Goal: Transaction & Acquisition: Book appointment/travel/reservation

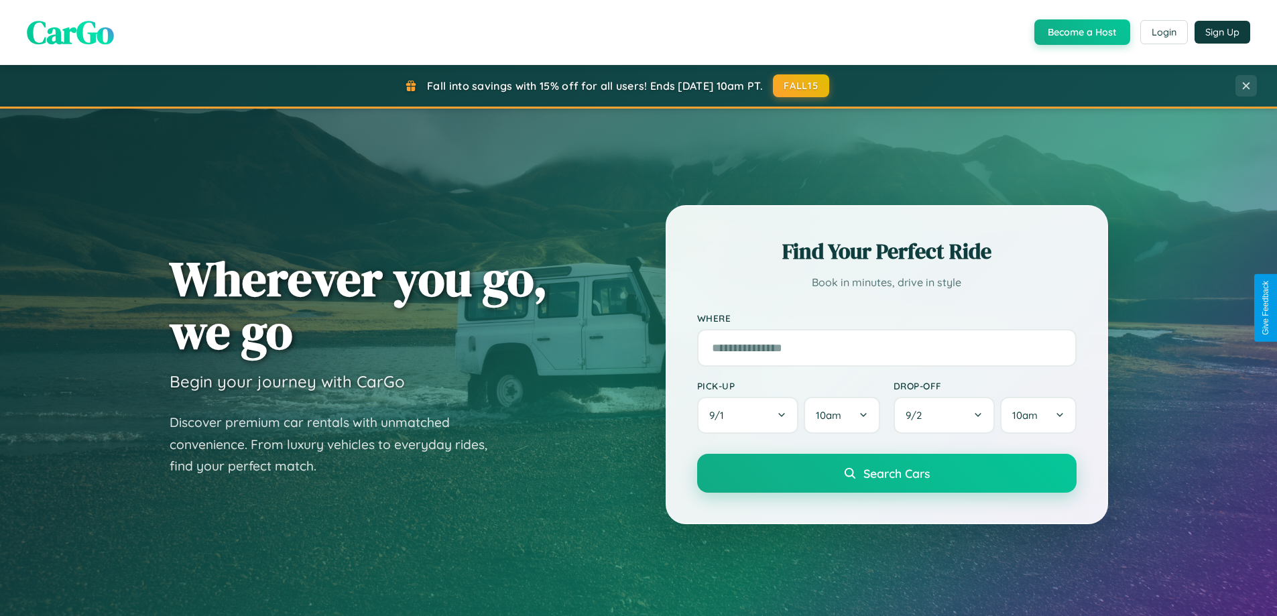
scroll to position [40, 0]
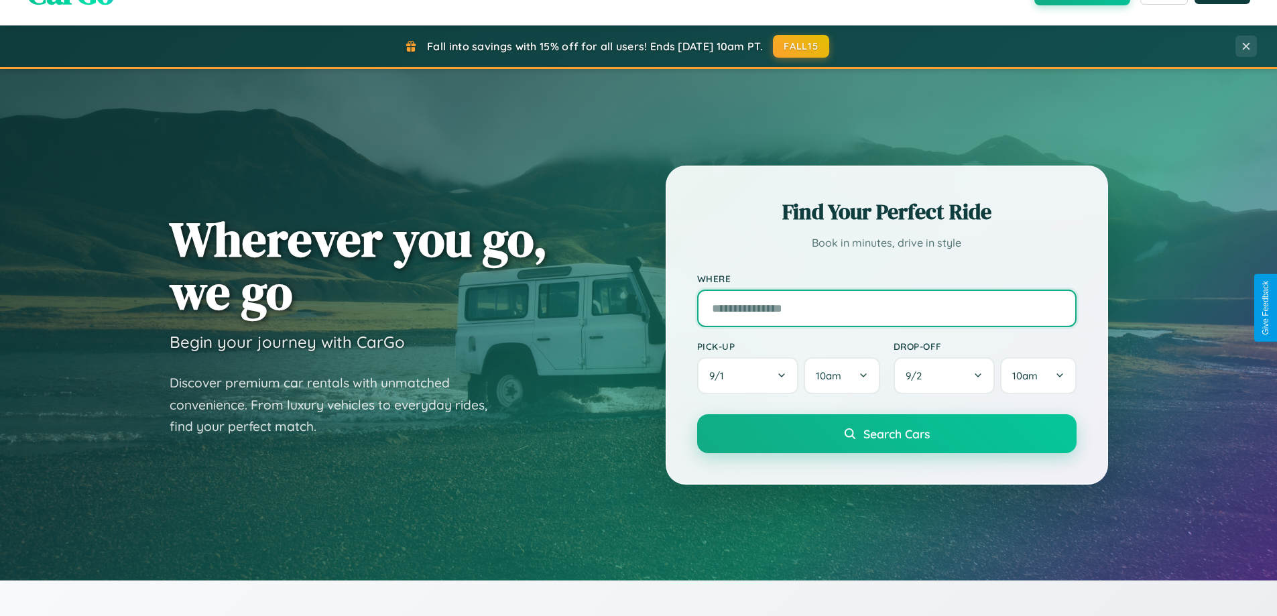
click at [886, 308] on input "text" at bounding box center [886, 309] width 379 height 38
type input "**********"
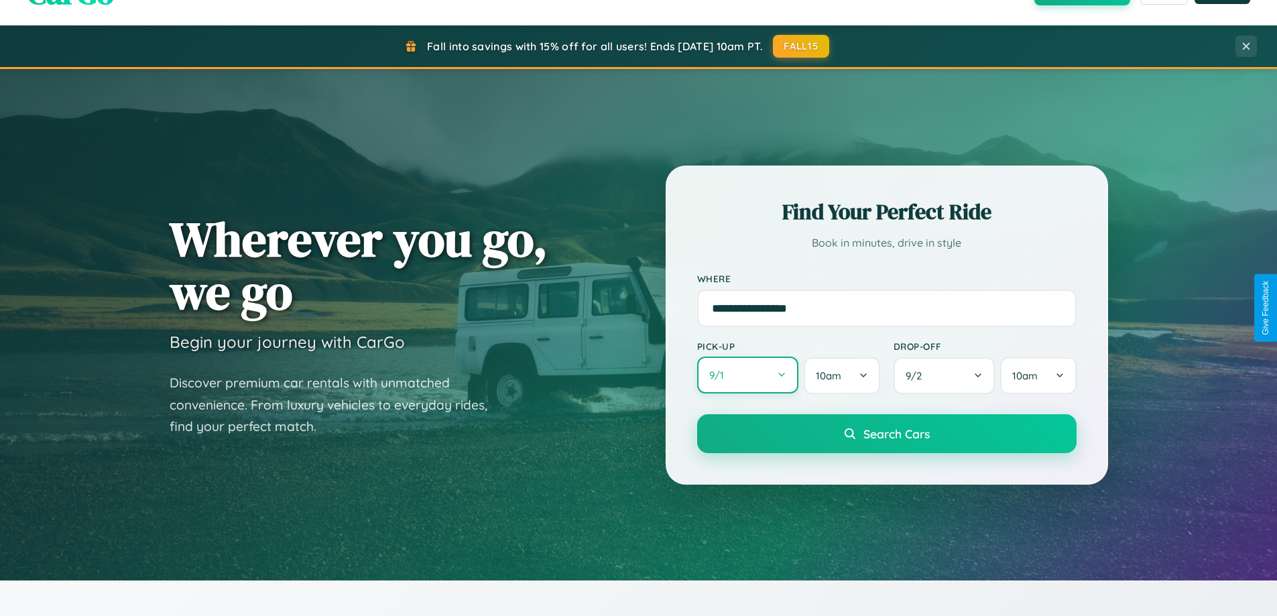
click at [747, 375] on button "9 / 1" at bounding box center [748, 375] width 102 height 37
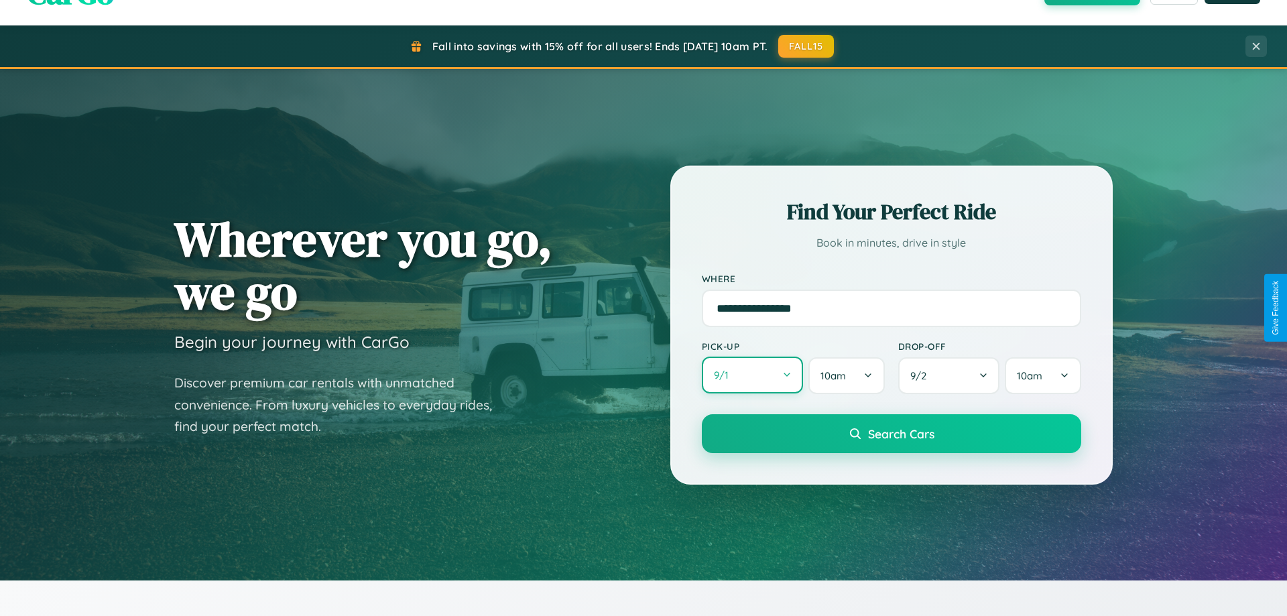
select select "*"
select select "****"
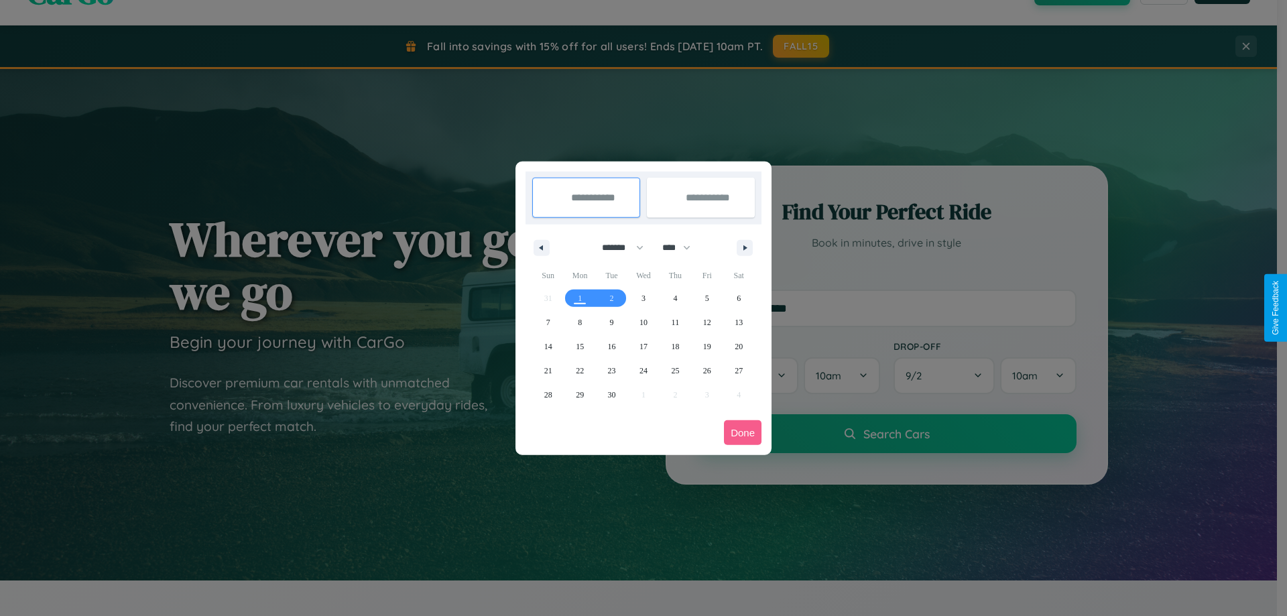
drag, startPoint x: 617, startPoint y: 247, endPoint x: 643, endPoint y: 269, distance: 34.3
click at [617, 247] on select "******* ******** ***** ***** *** **** **** ****** ********* ******* ******** **…" at bounding box center [620, 248] width 57 height 22
select select "*"
click at [675, 370] on span "23" at bounding box center [675, 371] width 8 height 24
type input "**********"
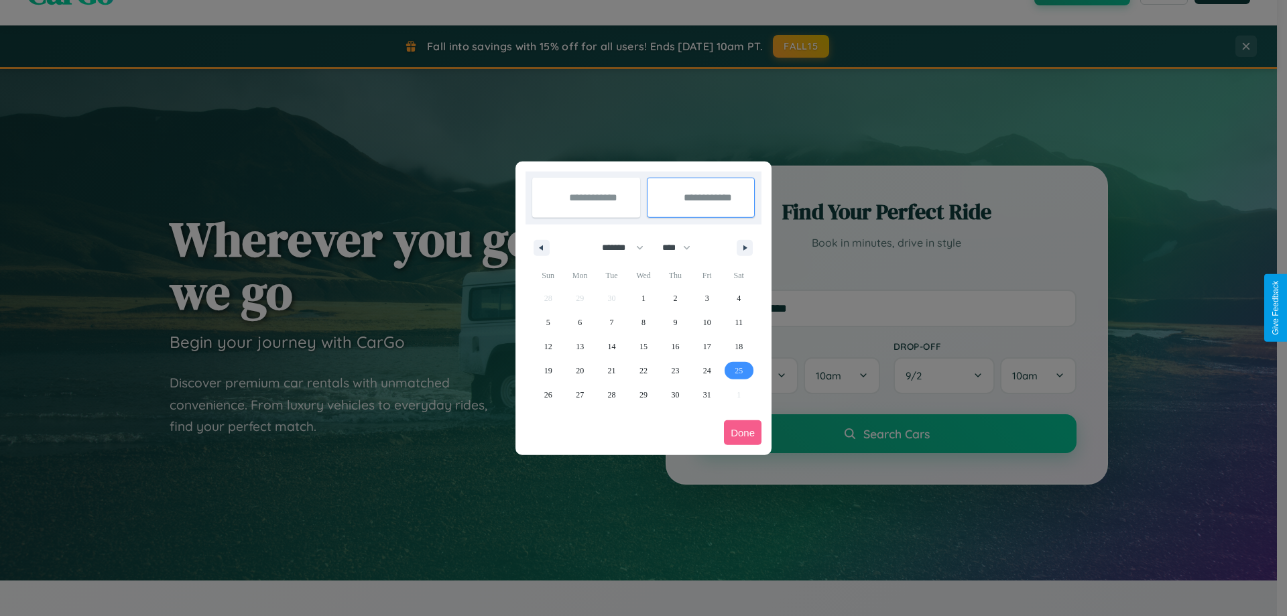
click at [739, 370] on span "25" at bounding box center [738, 371] width 8 height 24
type input "**********"
click at [743, 432] on button "Done" at bounding box center [743, 432] width 38 height 25
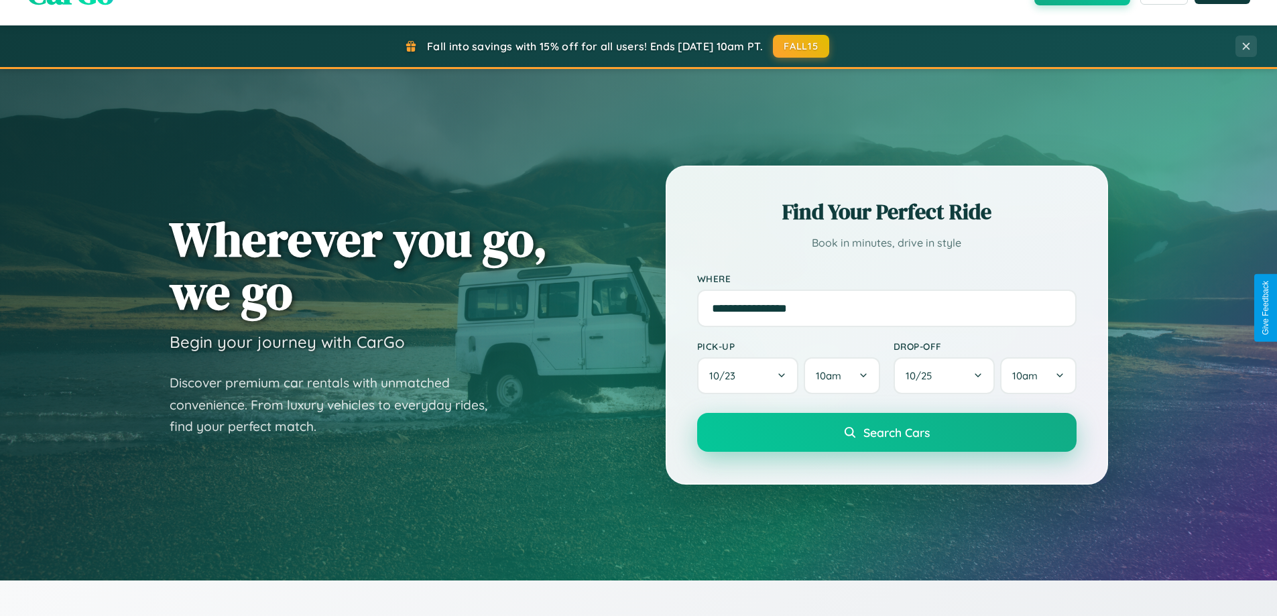
click at [886, 432] on span "Search Cars" at bounding box center [896, 432] width 66 height 15
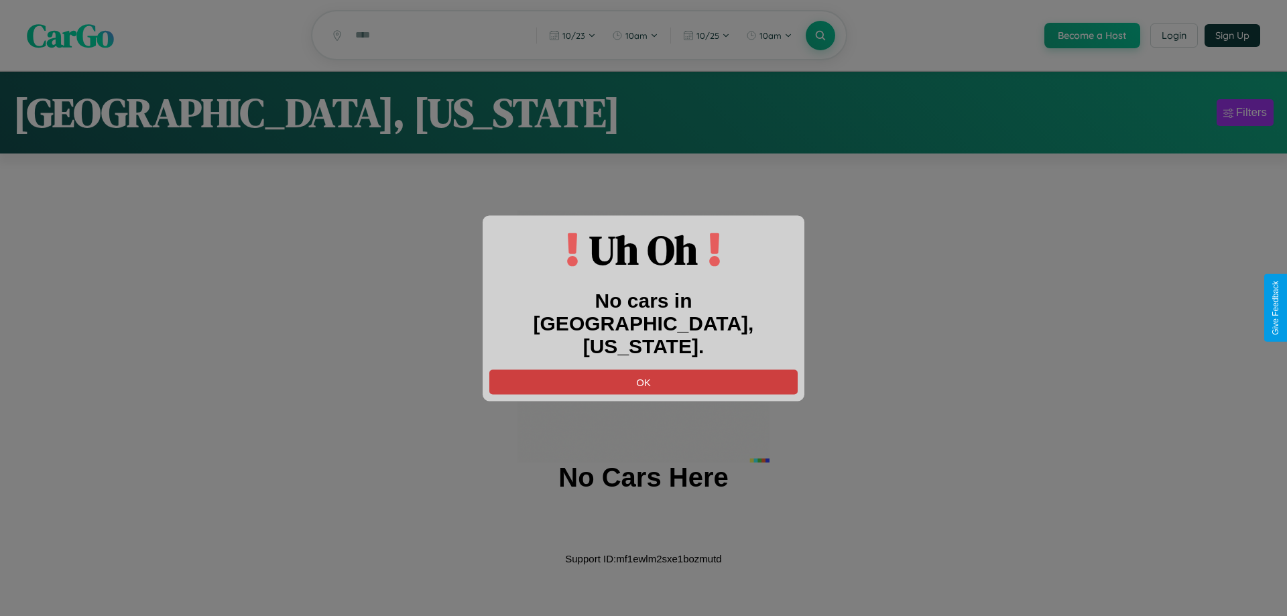
click at [643, 369] on button "OK" at bounding box center [643, 381] width 308 height 25
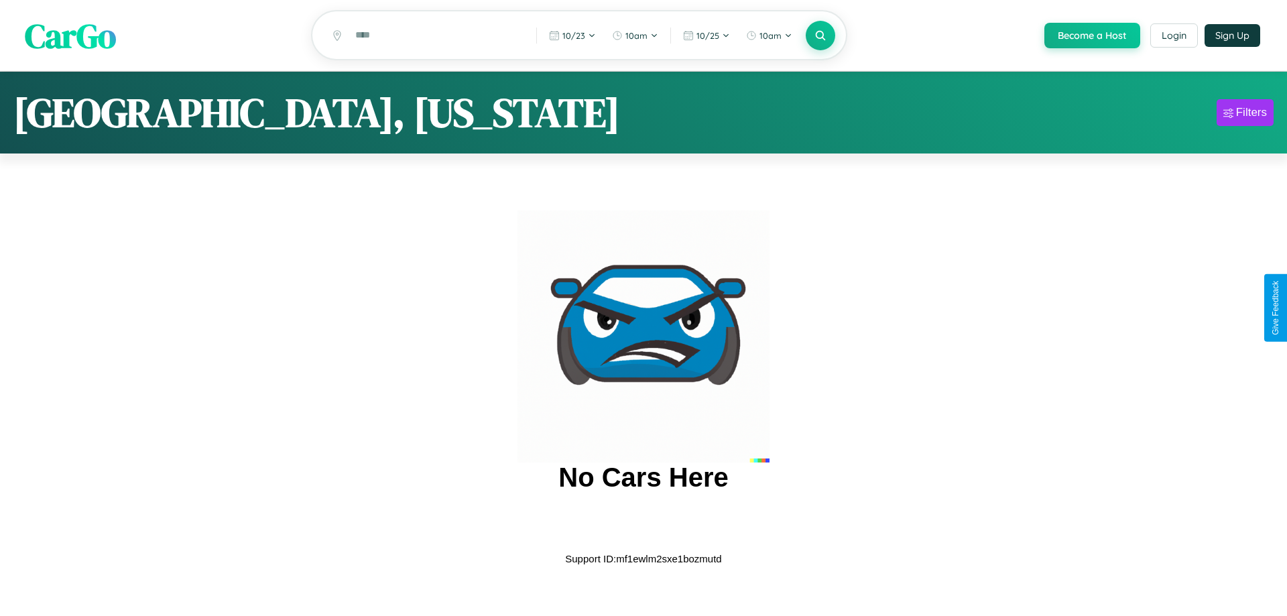
click at [70, 36] on span "CarGo" at bounding box center [70, 35] width 91 height 46
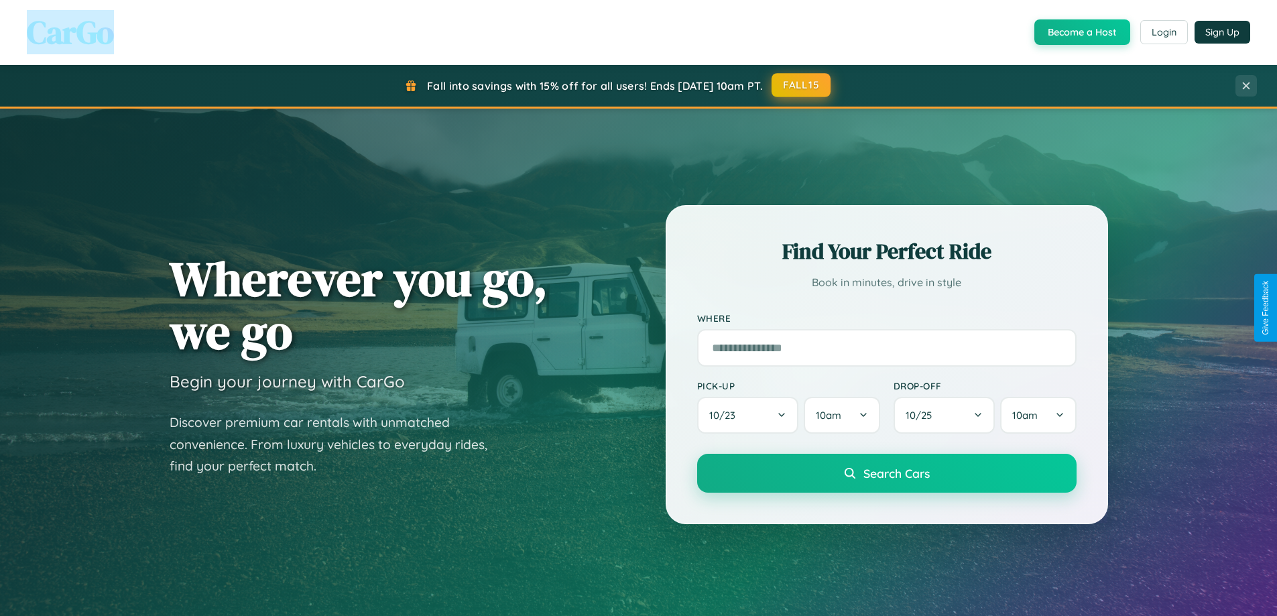
click at [801, 86] on button "FALL15" at bounding box center [800, 85] width 59 height 24
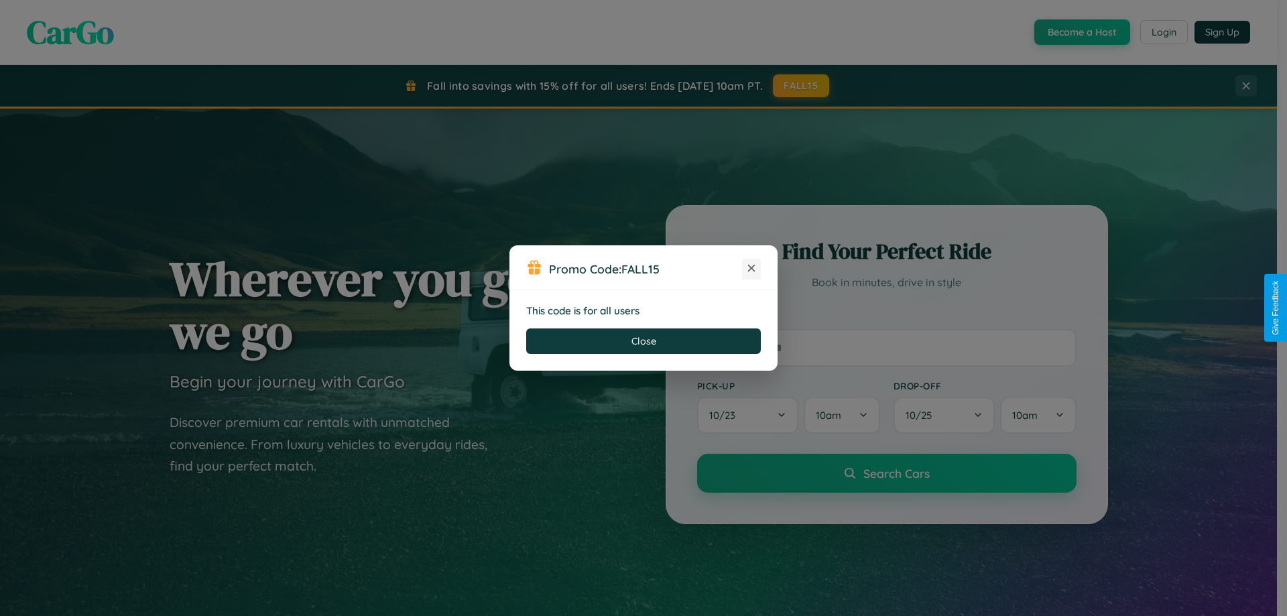
click at [751, 269] on icon at bounding box center [751, 267] width 13 height 13
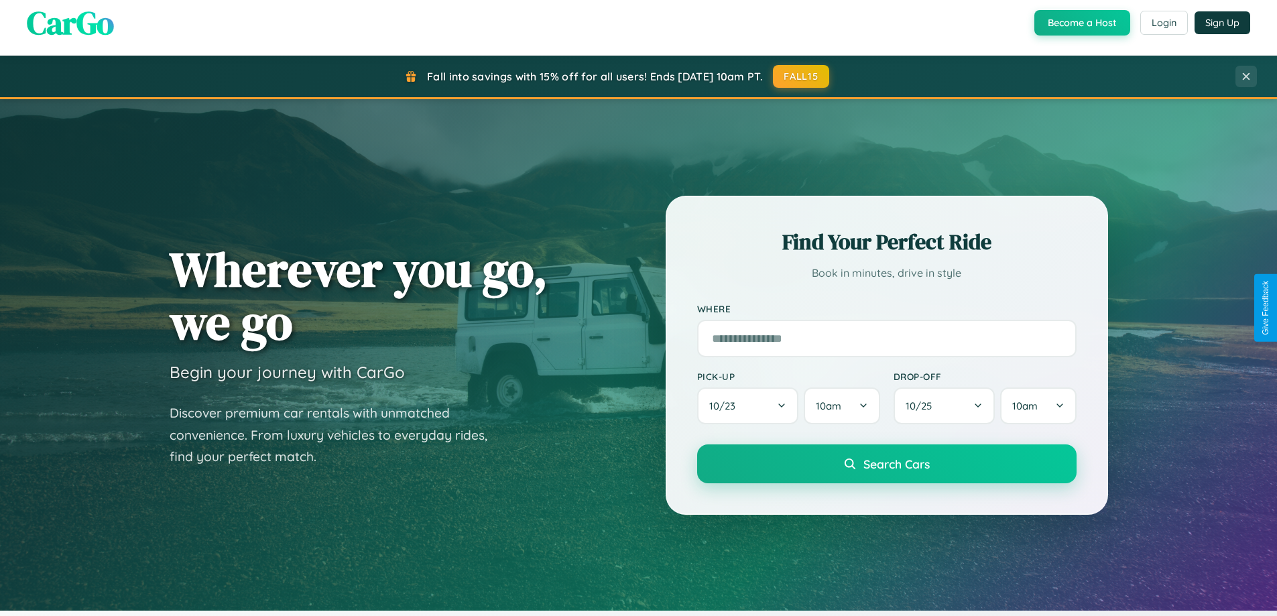
scroll to position [2153, 0]
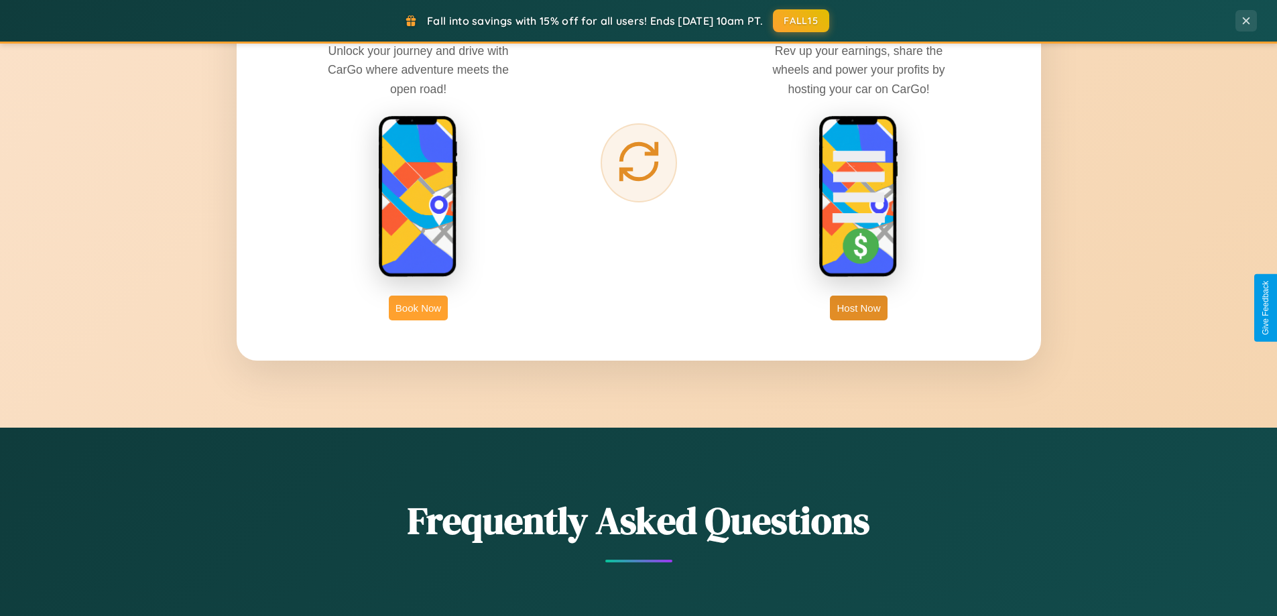
click at [418, 308] on button "Book Now" at bounding box center [418, 308] width 59 height 25
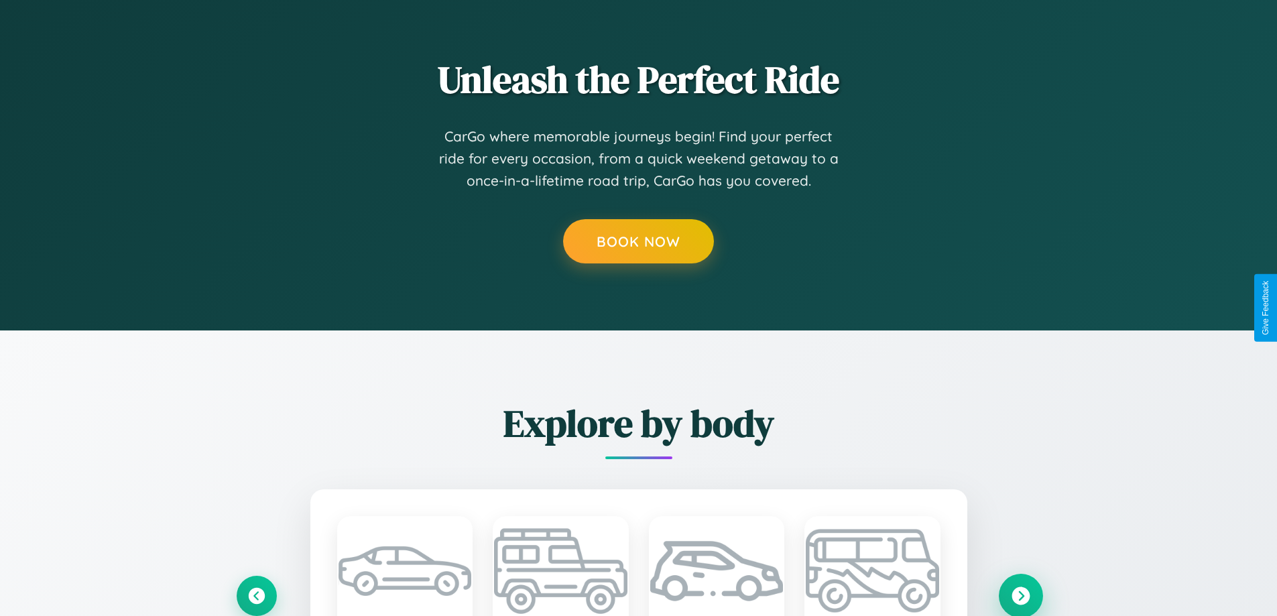
click at [1020, 594] on icon at bounding box center [1020, 595] width 18 height 18
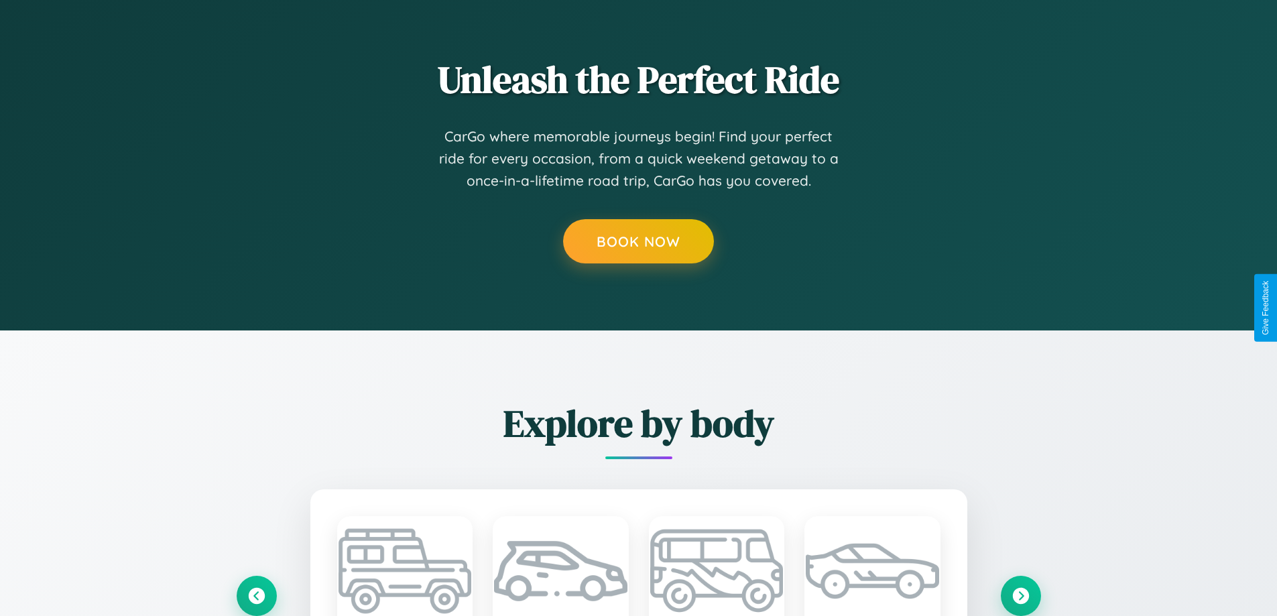
scroll to position [0, 0]
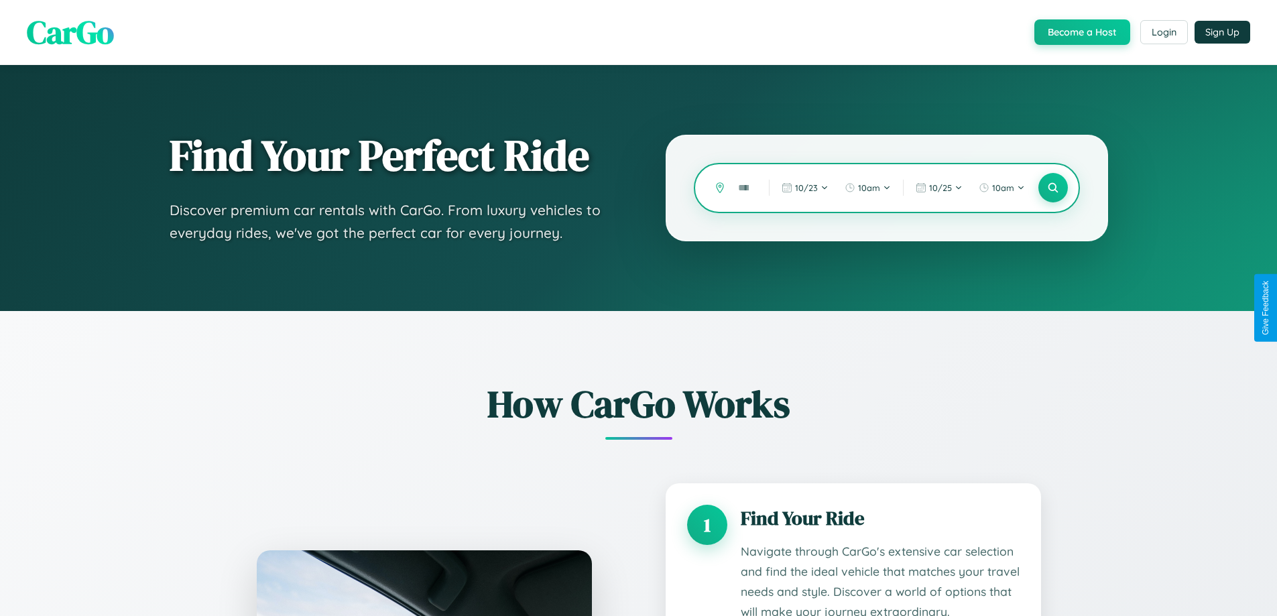
click at [743, 188] on input "text" at bounding box center [743, 187] width 24 height 23
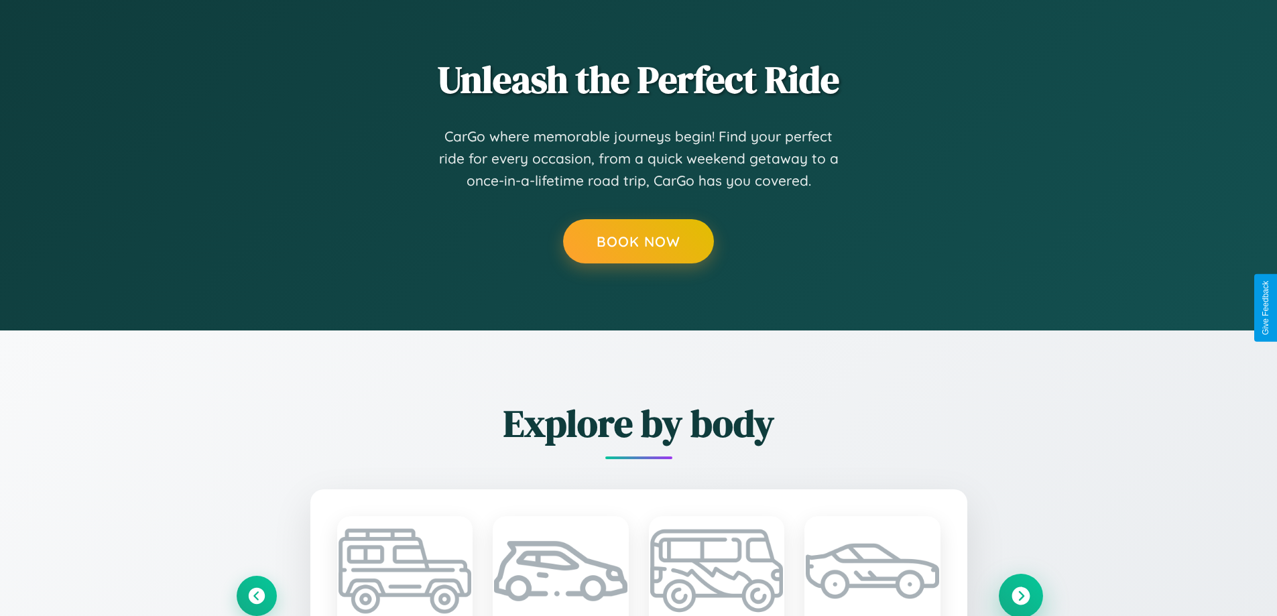
click at [1020, 595] on icon at bounding box center [1020, 595] width 18 height 18
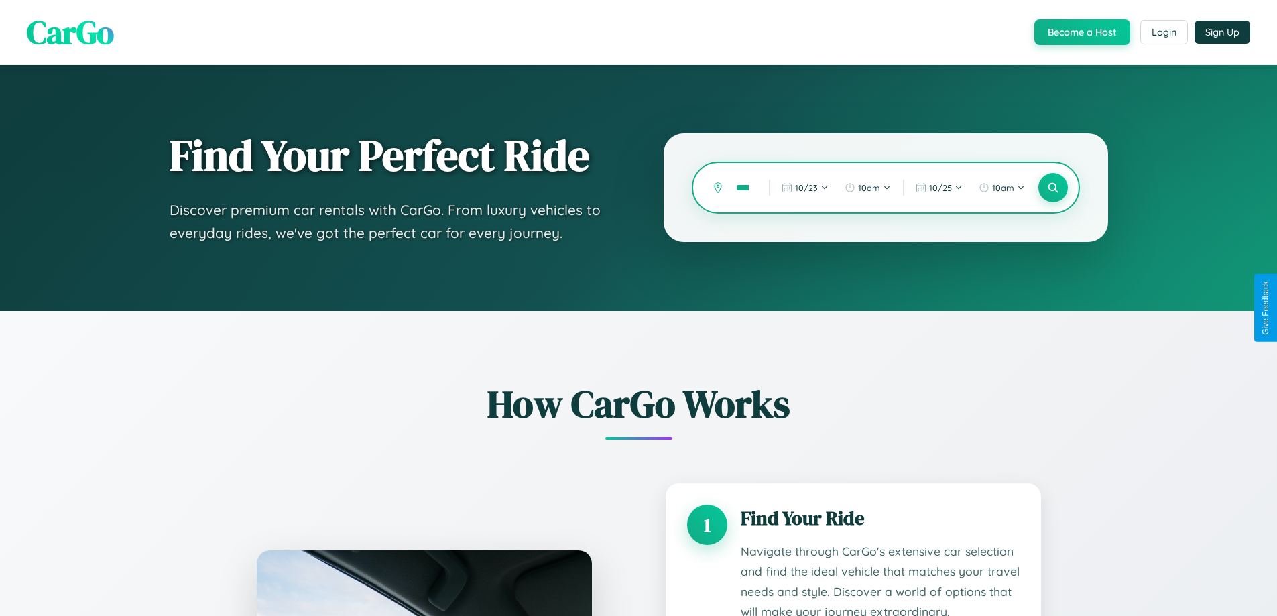
scroll to position [0, 21]
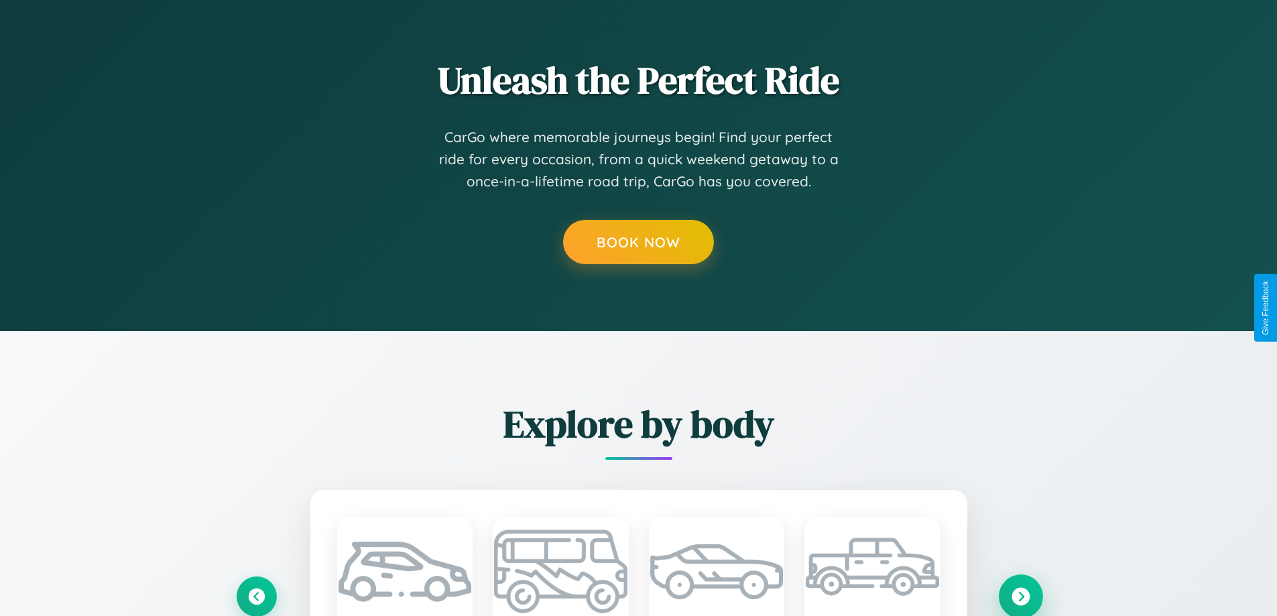
type input "******"
click at [1020, 596] on icon at bounding box center [1020, 596] width 18 height 18
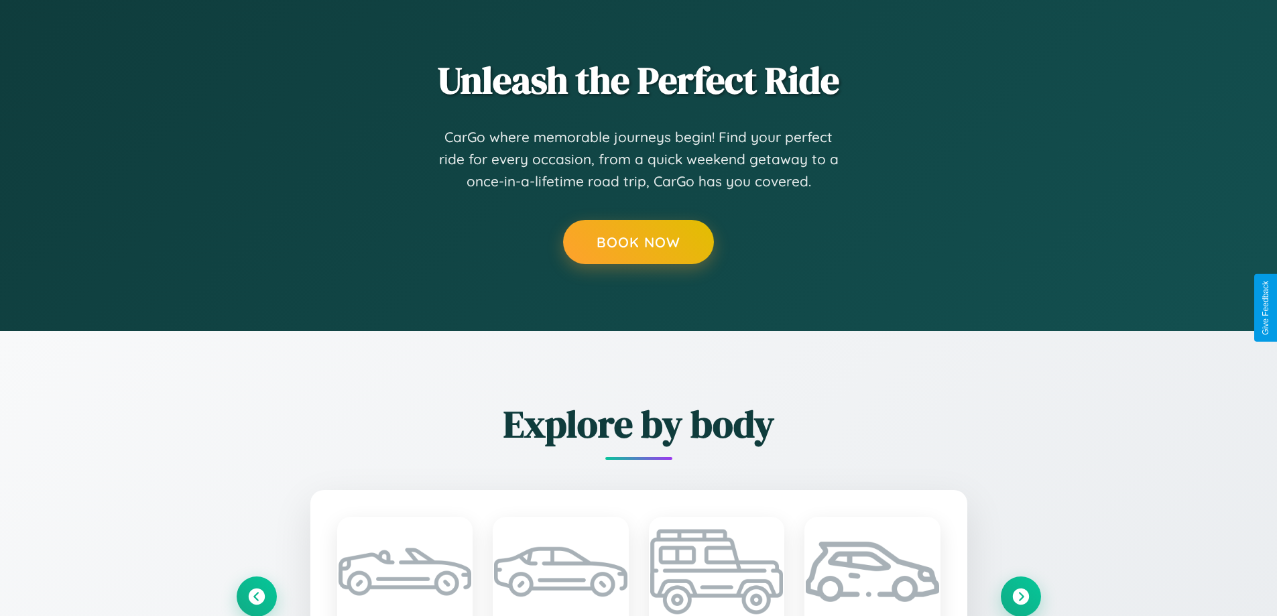
scroll to position [0, 0]
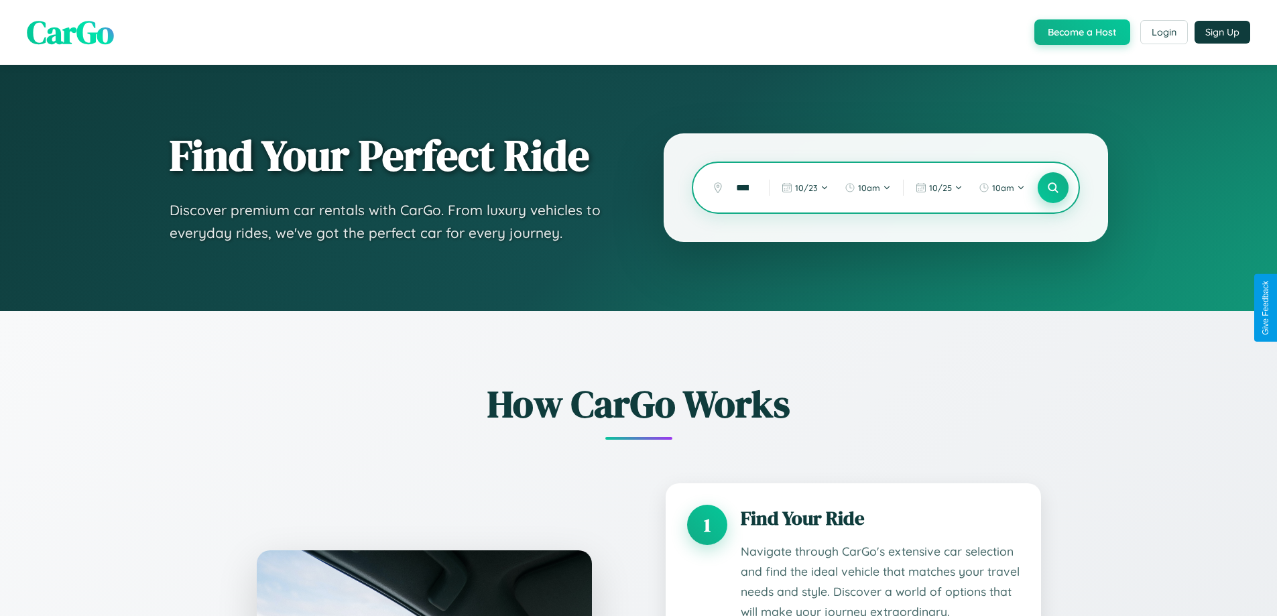
click at [1052, 188] on icon at bounding box center [1052, 188] width 13 height 13
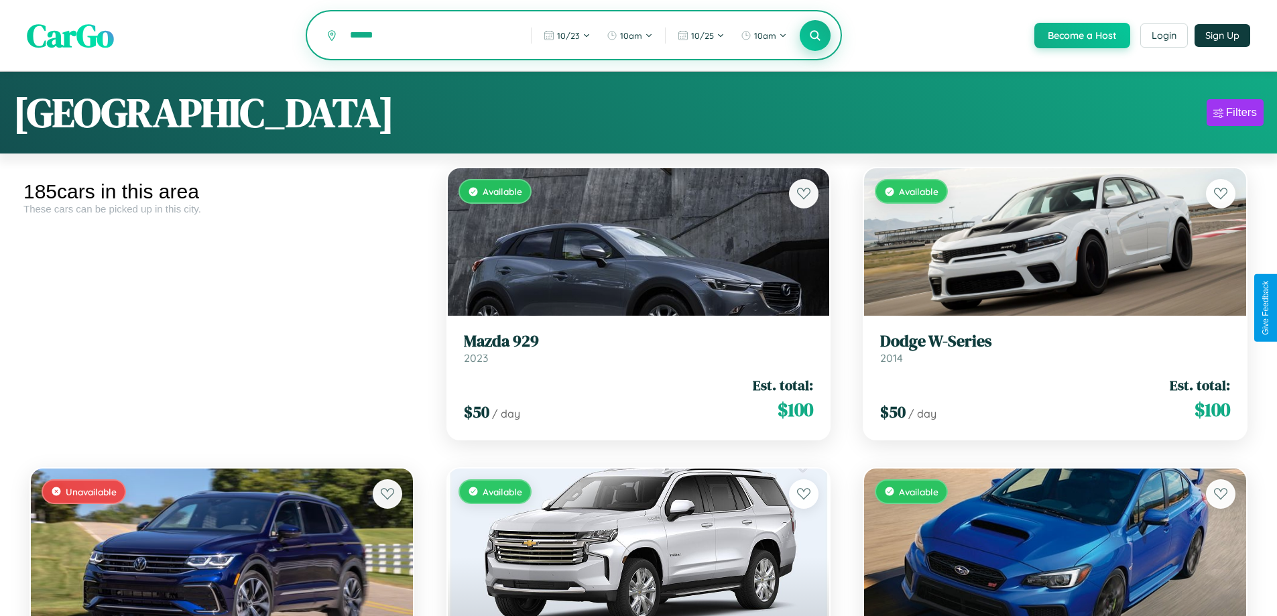
type input "******"
click at [814, 36] on icon at bounding box center [815, 35] width 13 height 13
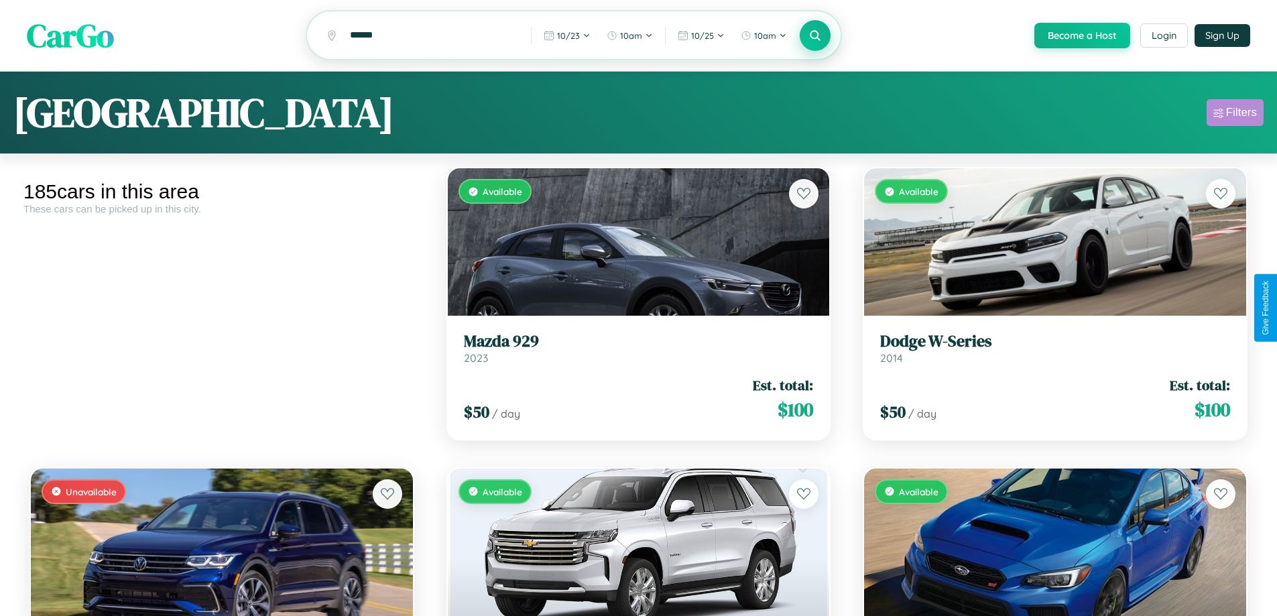
click at [1234, 115] on div "Filters" at bounding box center [1241, 112] width 31 height 13
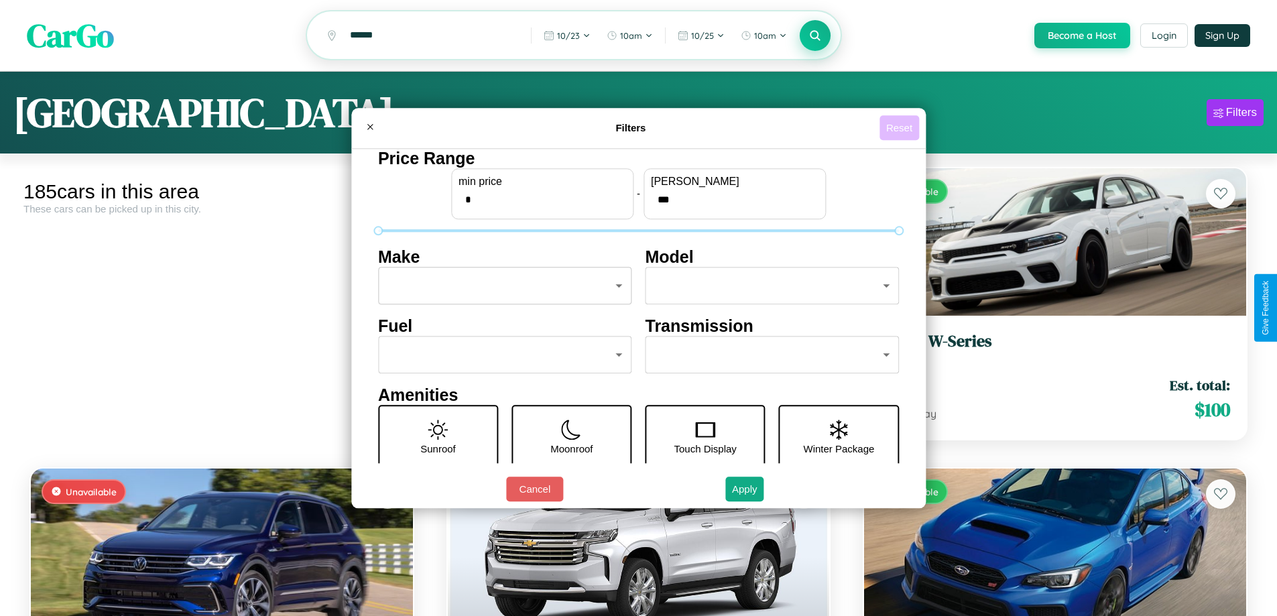
click at [901, 127] on button "Reset" at bounding box center [899, 127] width 40 height 25
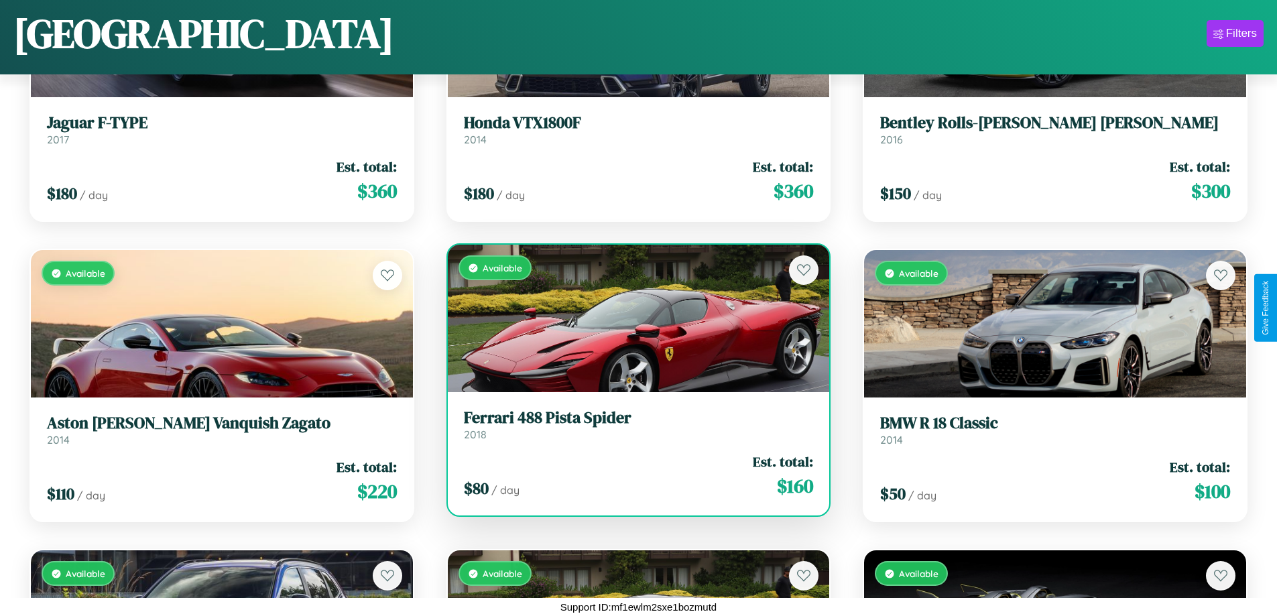
scroll to position [11292, 0]
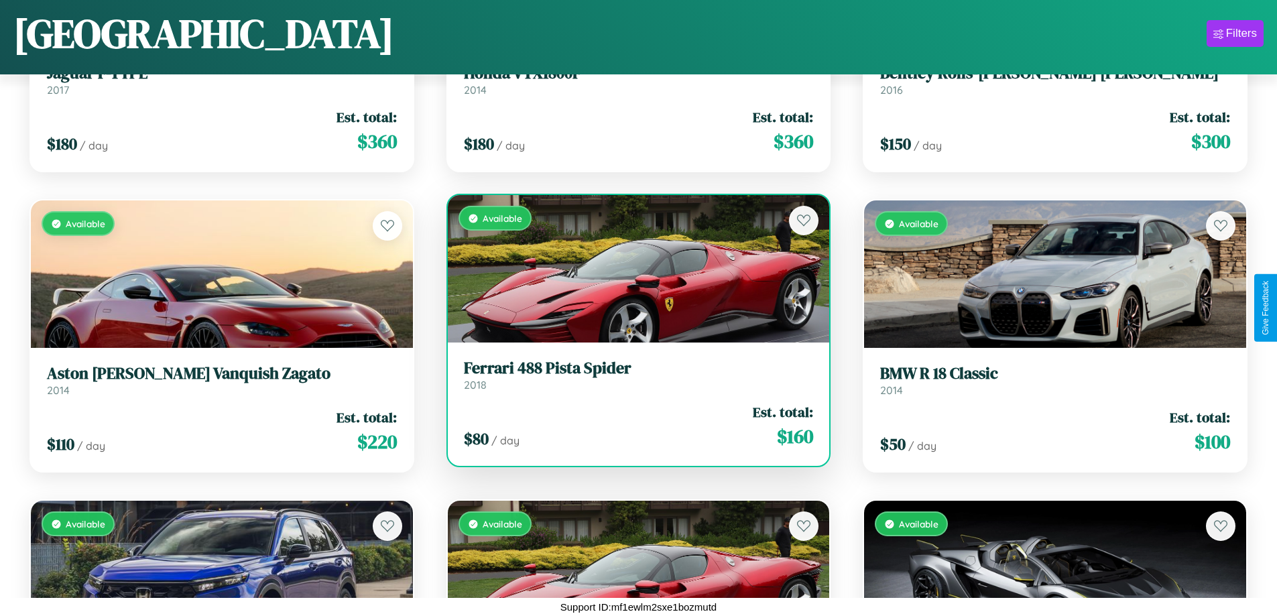
click at [633, 380] on link "Ferrari 488 Pista Spider 2018" at bounding box center [639, 375] width 350 height 33
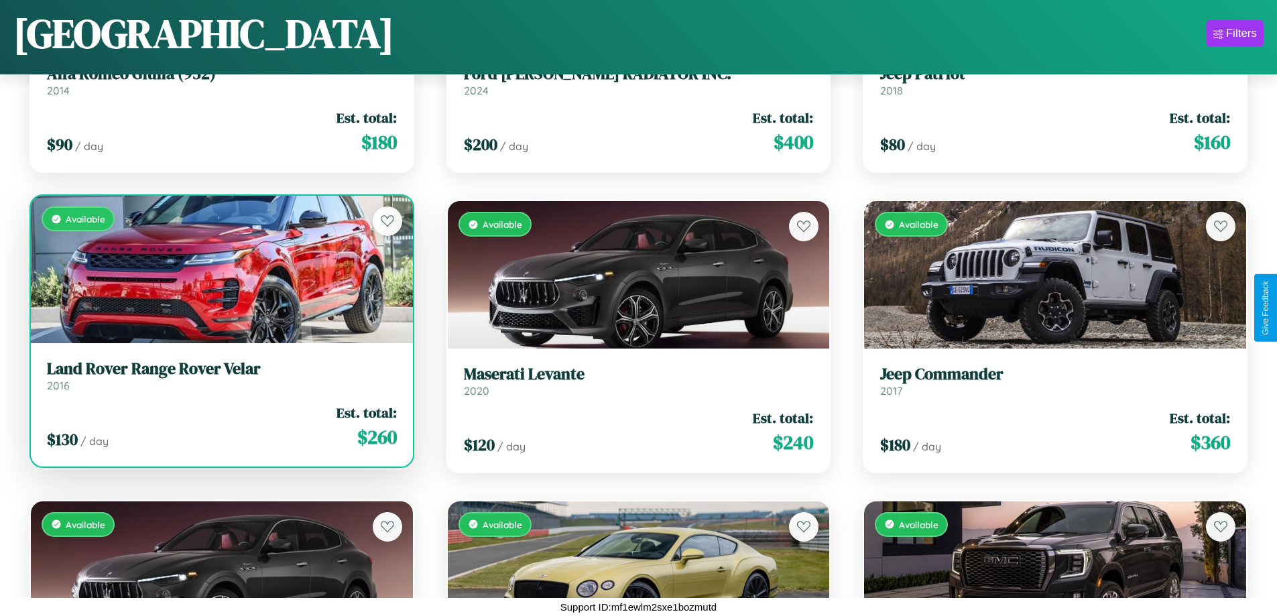
click at [220, 381] on link "Land Rover Range Rover Velar 2016" at bounding box center [222, 375] width 350 height 33
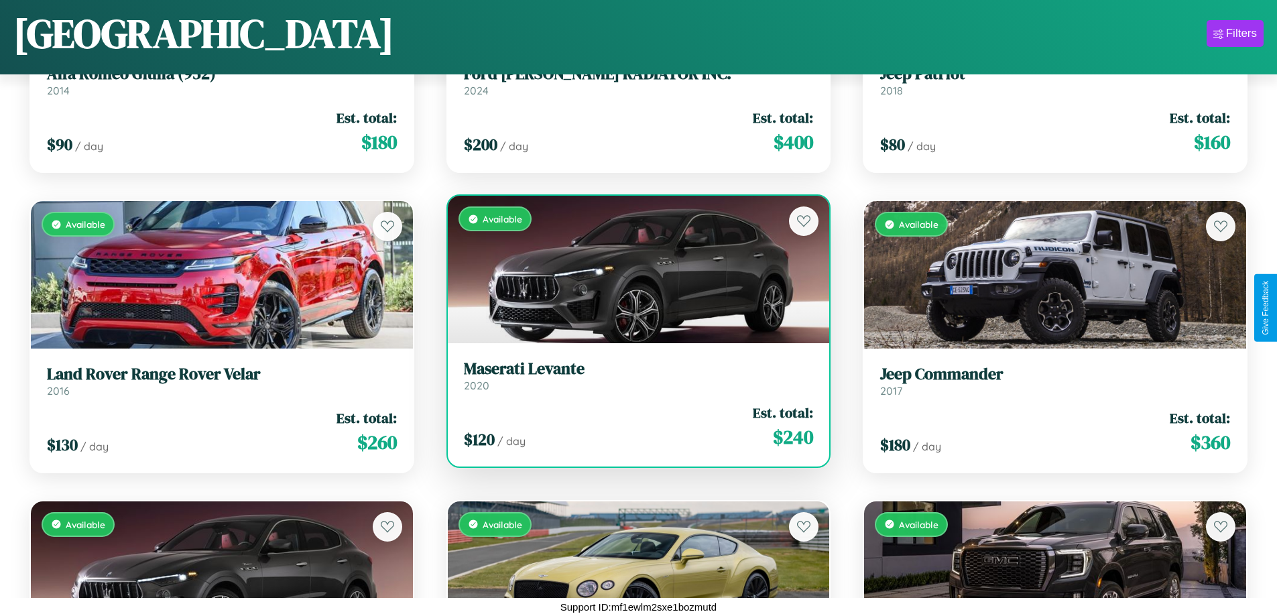
scroll to position [789, 0]
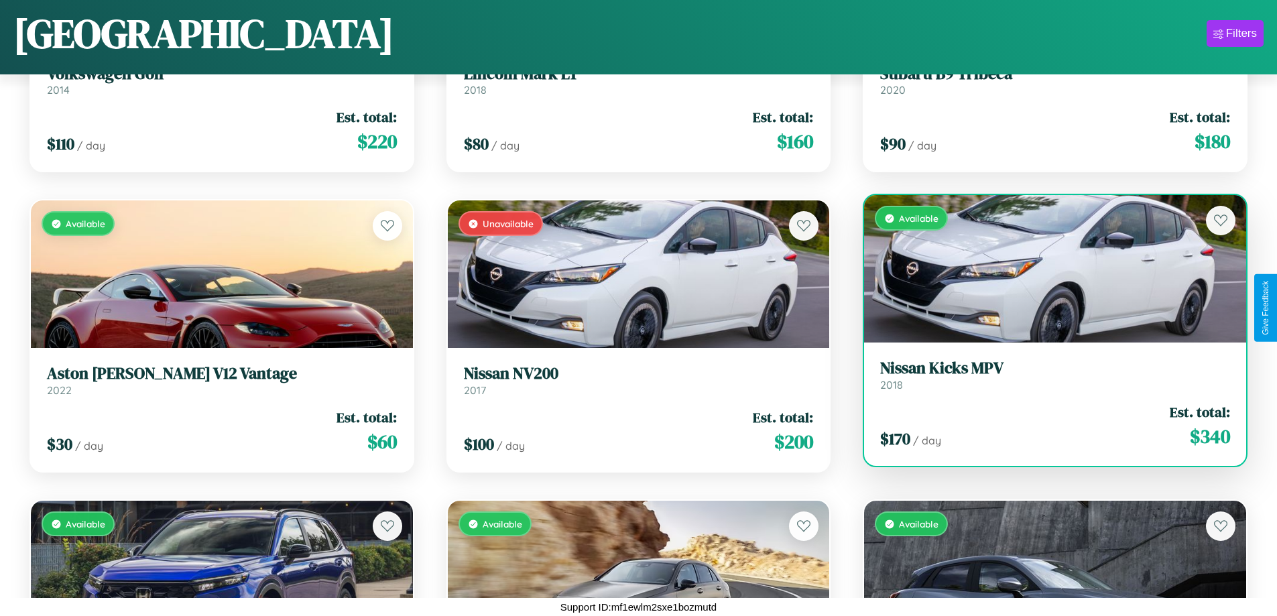
click at [1046, 375] on h3 "Nissan Kicks MPV" at bounding box center [1055, 368] width 350 height 19
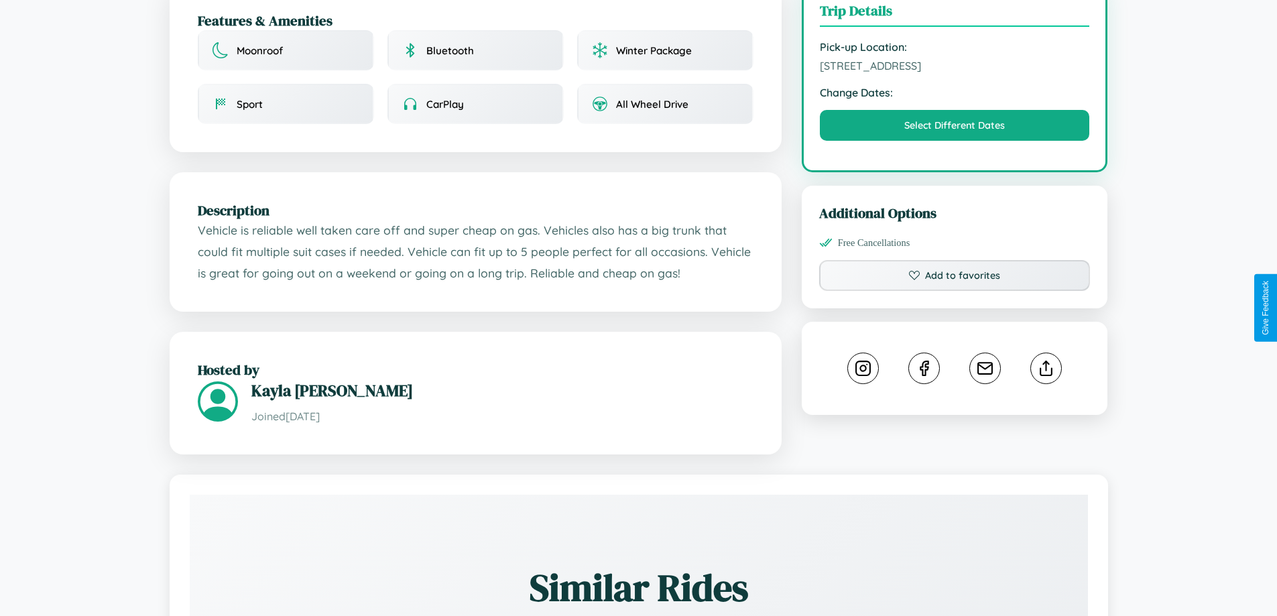
scroll to position [796, 0]
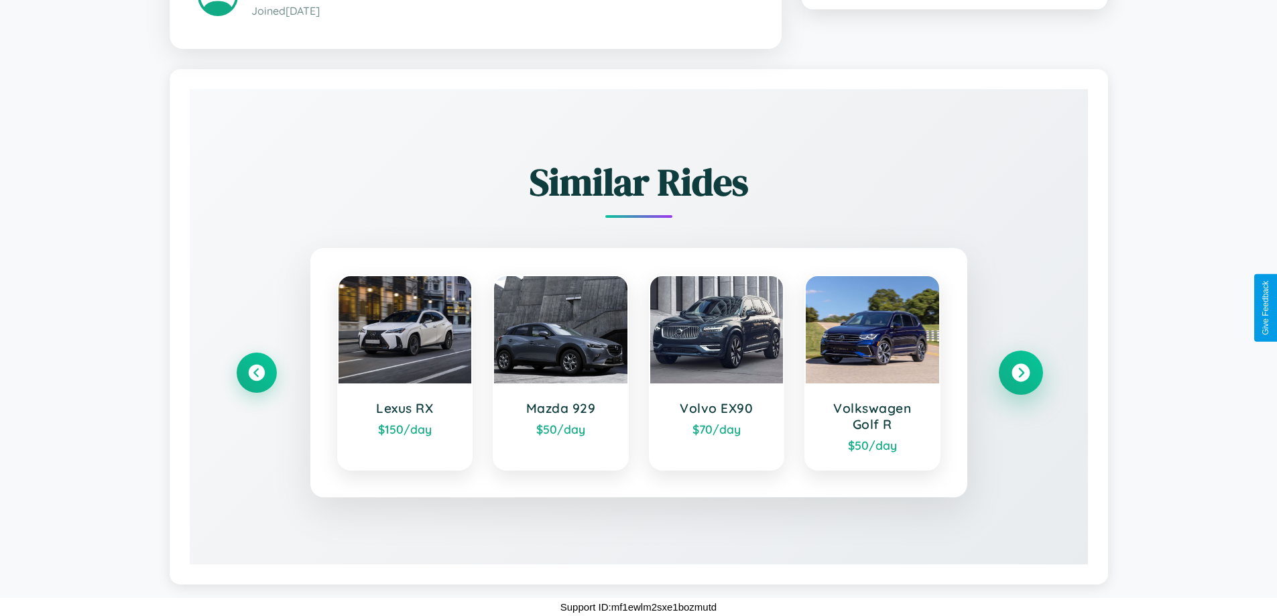
click at [1020, 372] on icon at bounding box center [1020, 373] width 18 height 18
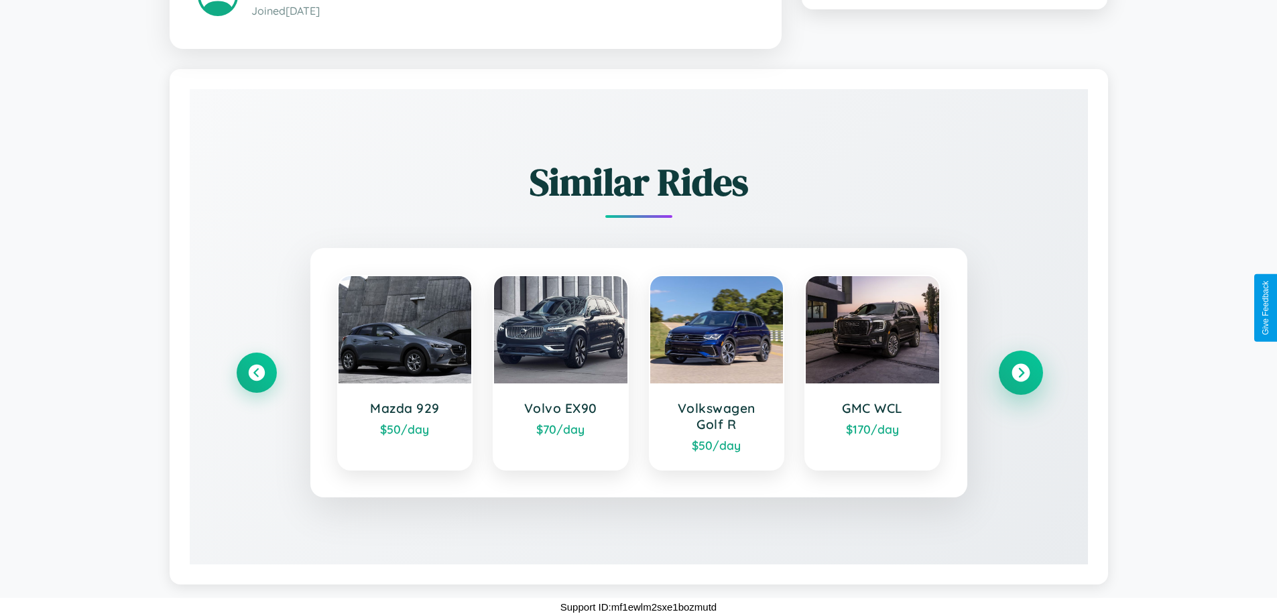
click at [1020, 372] on icon at bounding box center [1020, 373] width 18 height 18
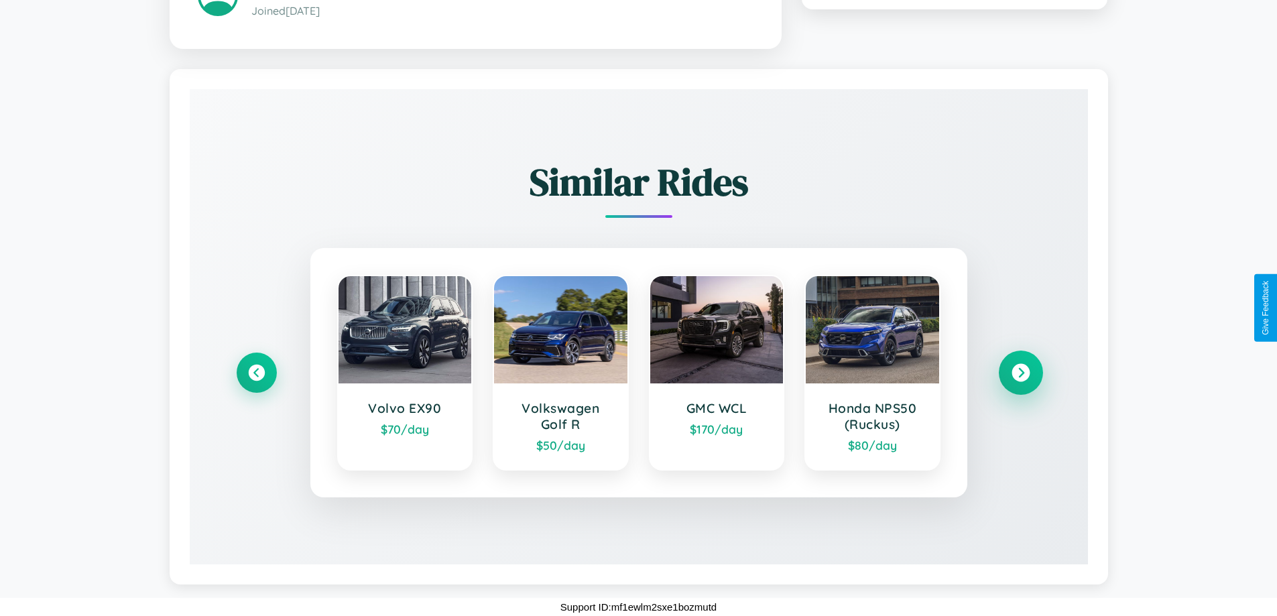
click at [1020, 372] on icon at bounding box center [1020, 373] width 18 height 18
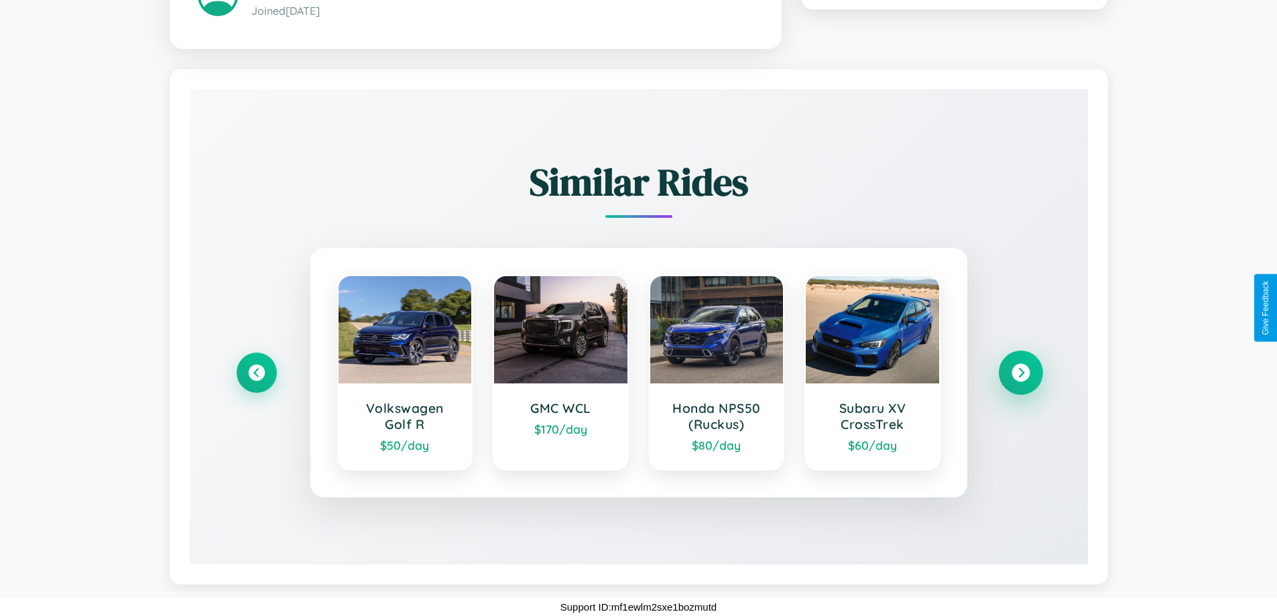
click at [1020, 372] on icon at bounding box center [1020, 373] width 18 height 18
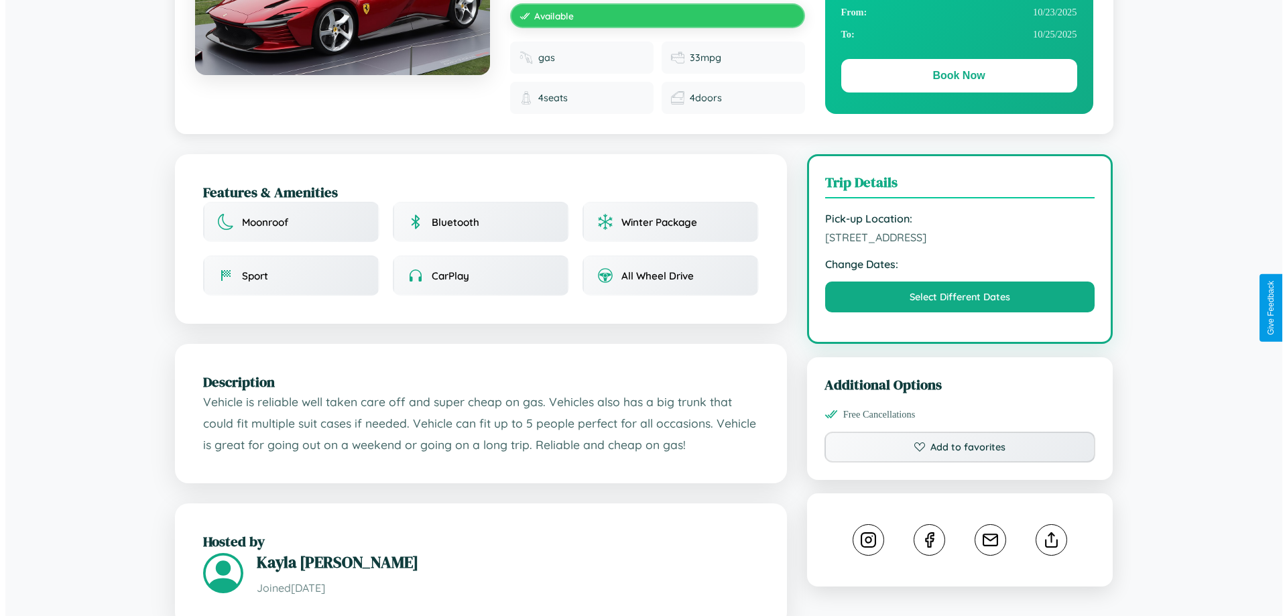
scroll to position [0, 0]
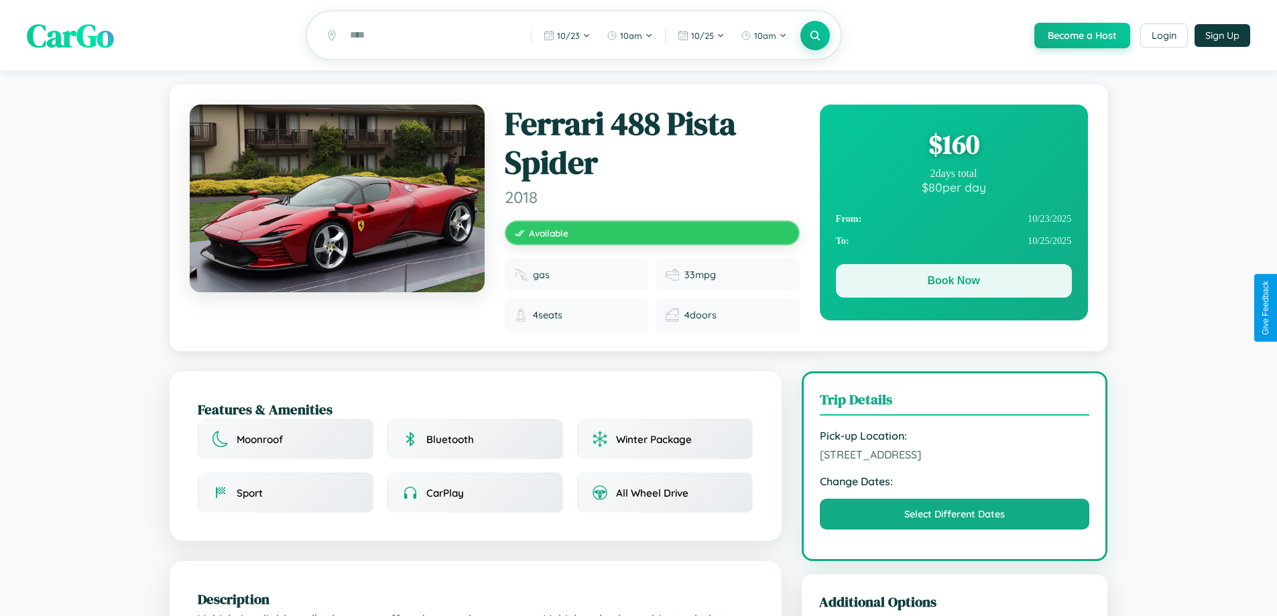
click at [953, 283] on button "Book Now" at bounding box center [954, 281] width 236 height 34
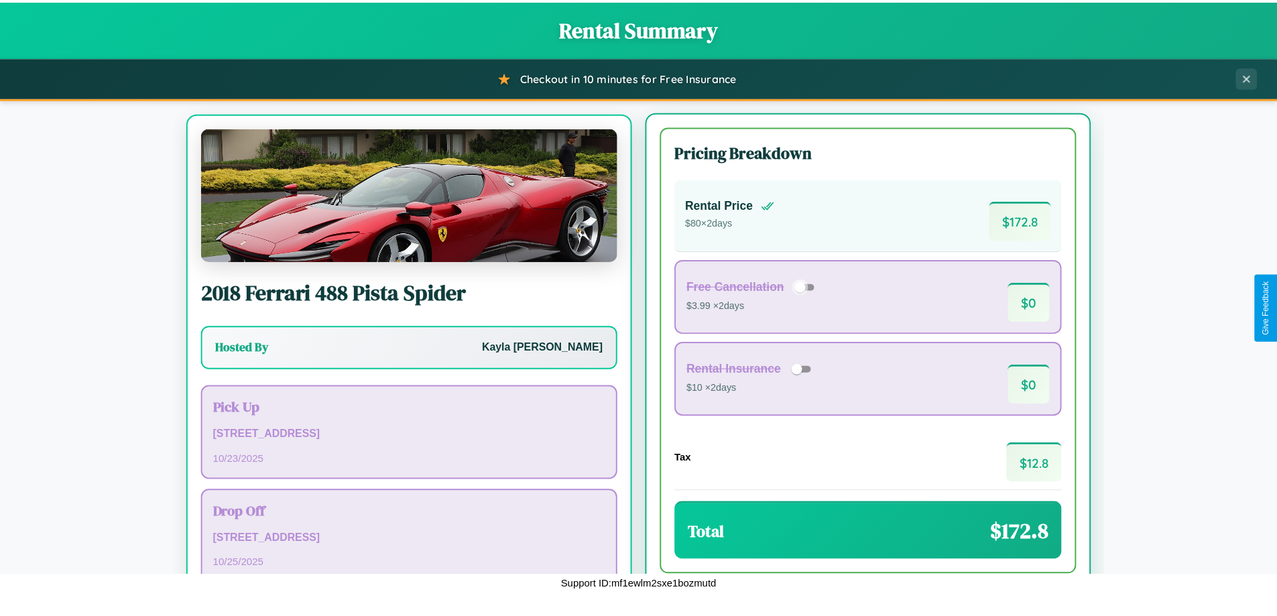
scroll to position [62, 0]
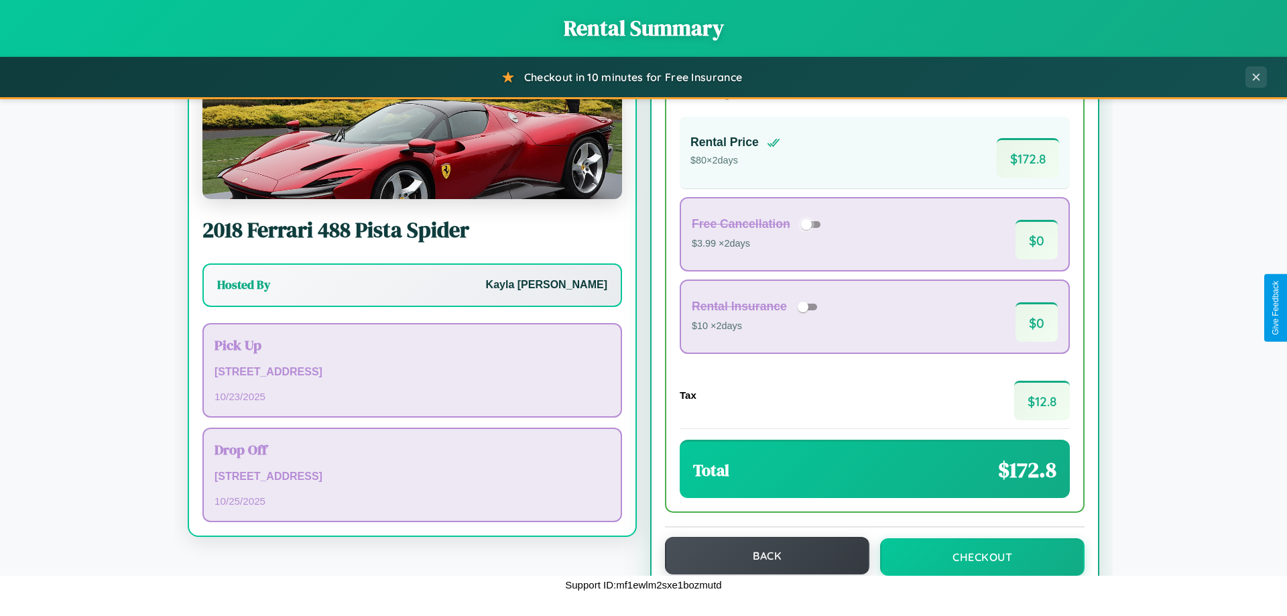
click at [761, 556] on button "Back" at bounding box center [767, 556] width 204 height 38
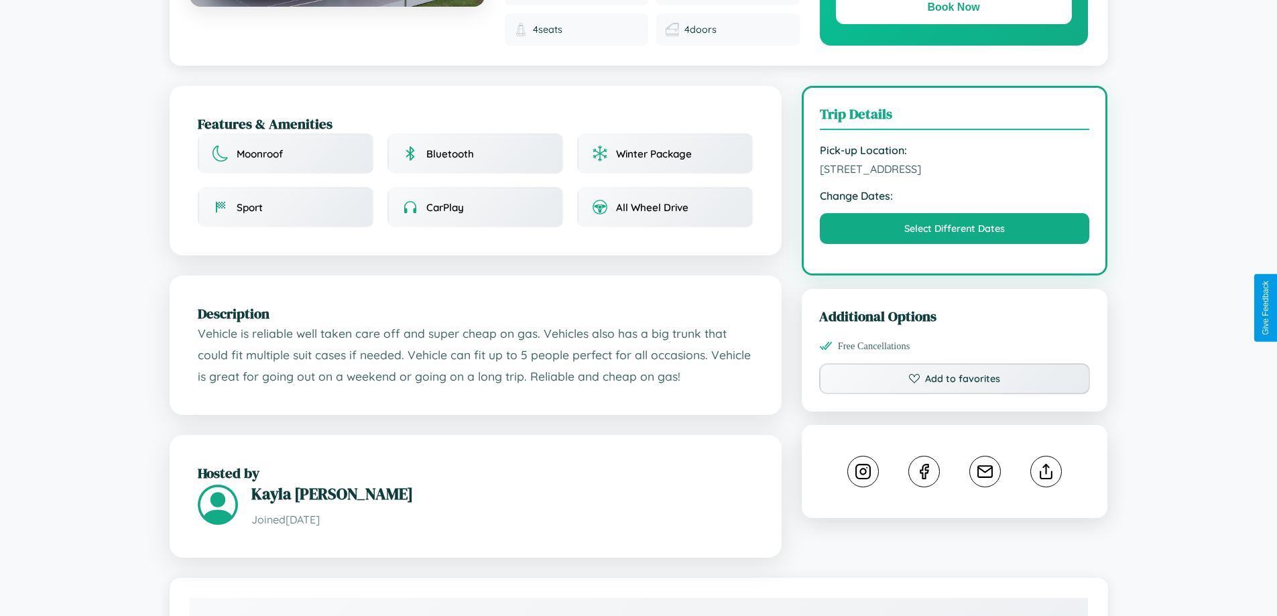
scroll to position [451, 0]
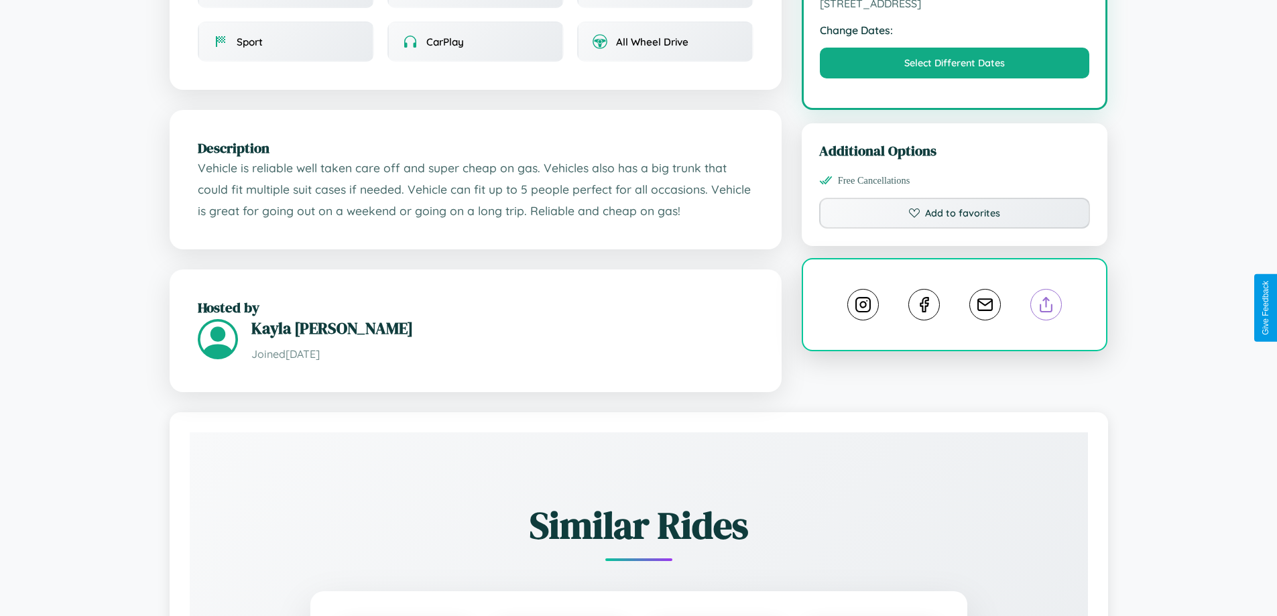
click at [1046, 306] on line at bounding box center [1046, 302] width 0 height 9
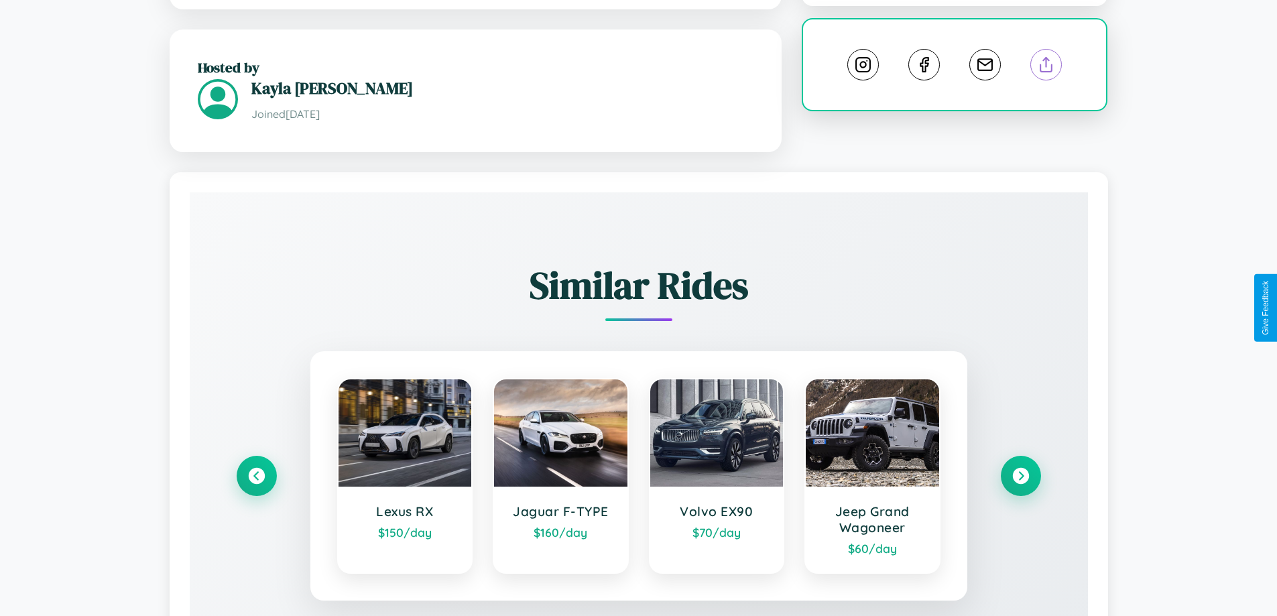
scroll to position [796, 0]
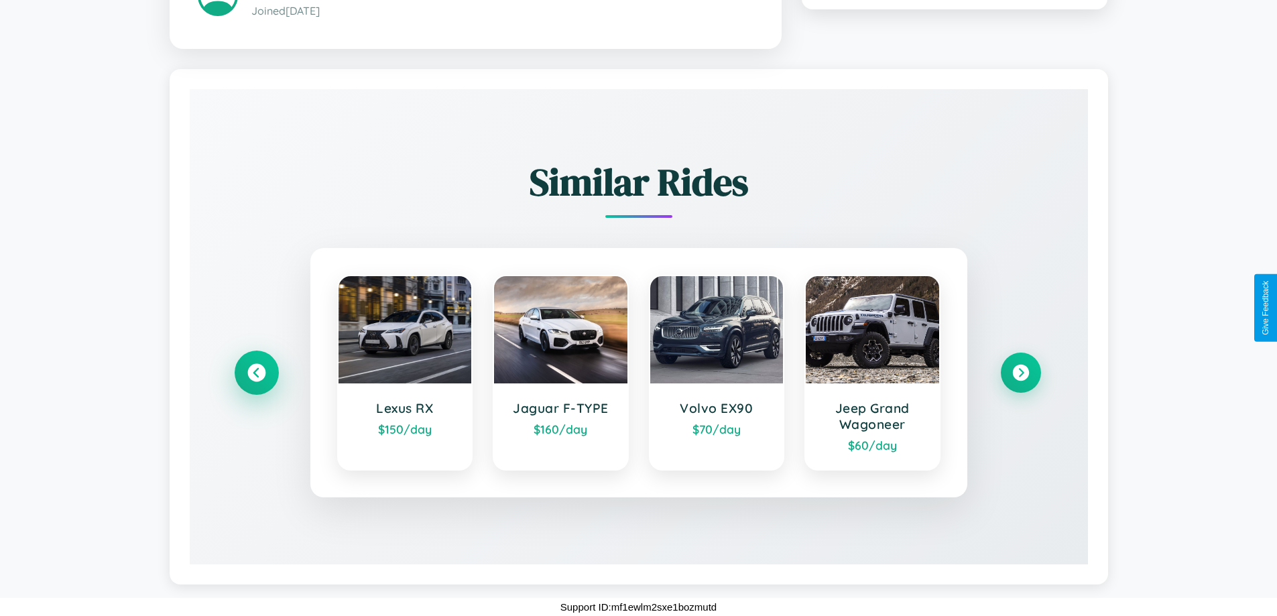
click at [256, 372] on icon at bounding box center [256, 373] width 18 height 18
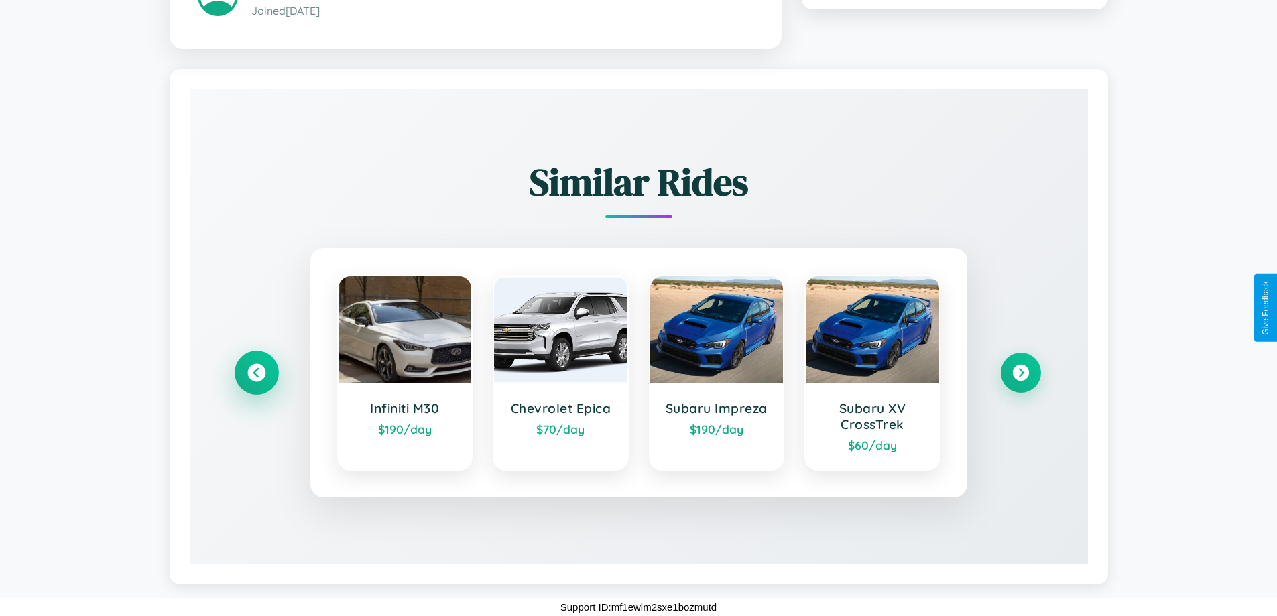
click at [256, 372] on icon at bounding box center [256, 373] width 18 height 18
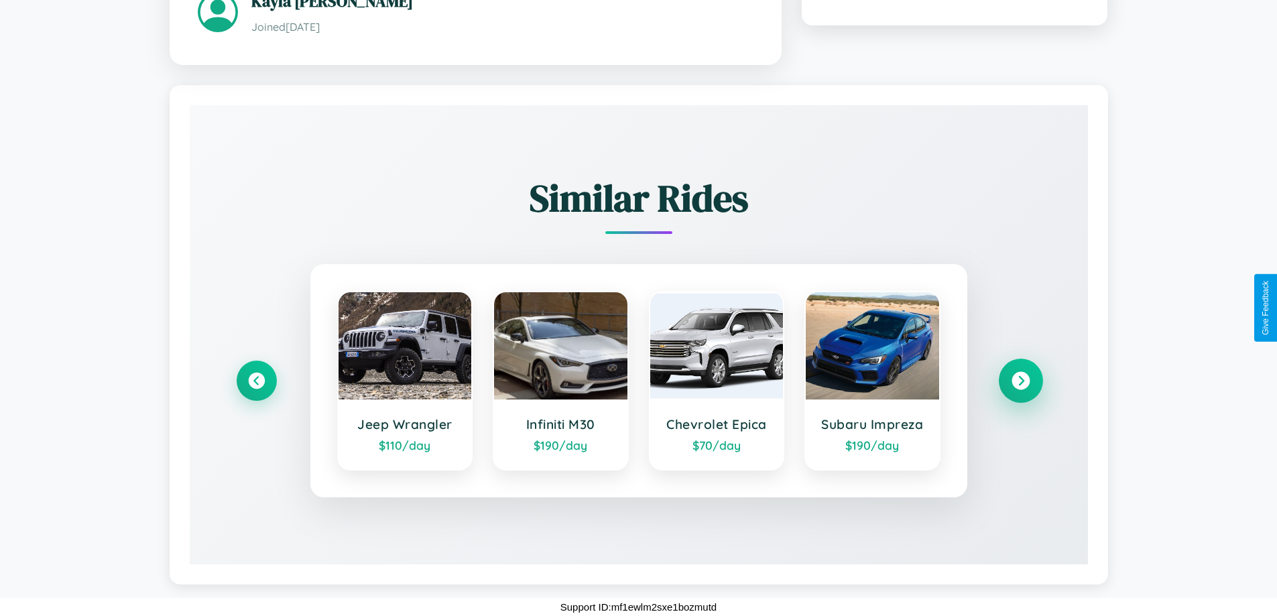
click at [1020, 380] on icon at bounding box center [1020, 381] width 18 height 18
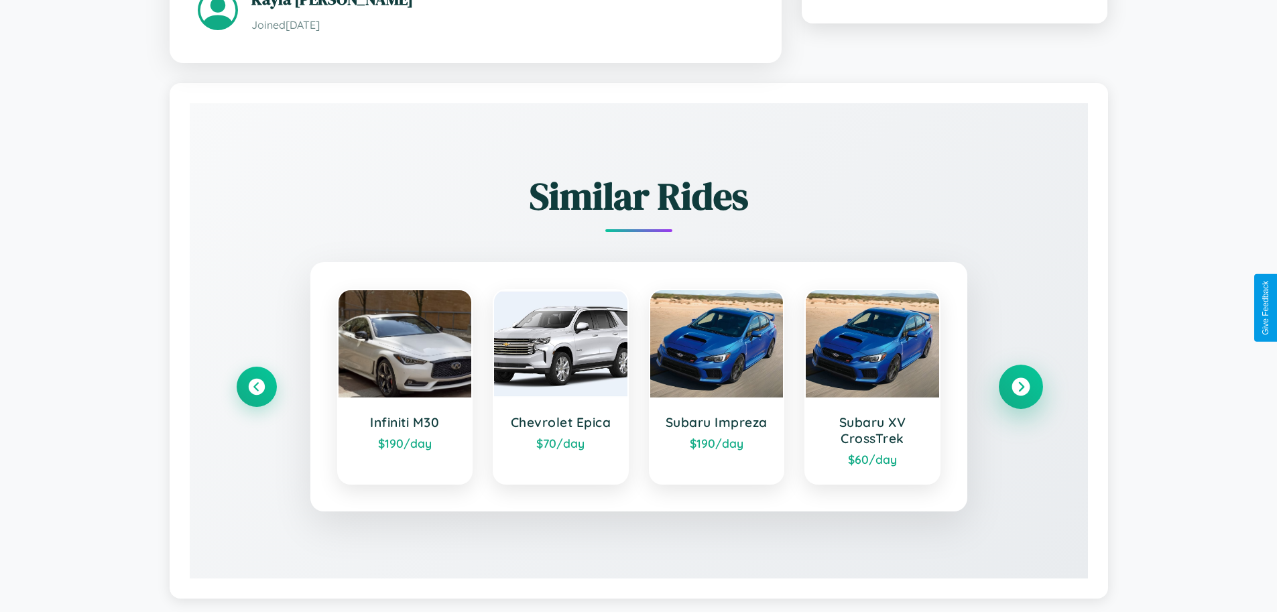
click at [1020, 388] on icon at bounding box center [1020, 387] width 18 height 18
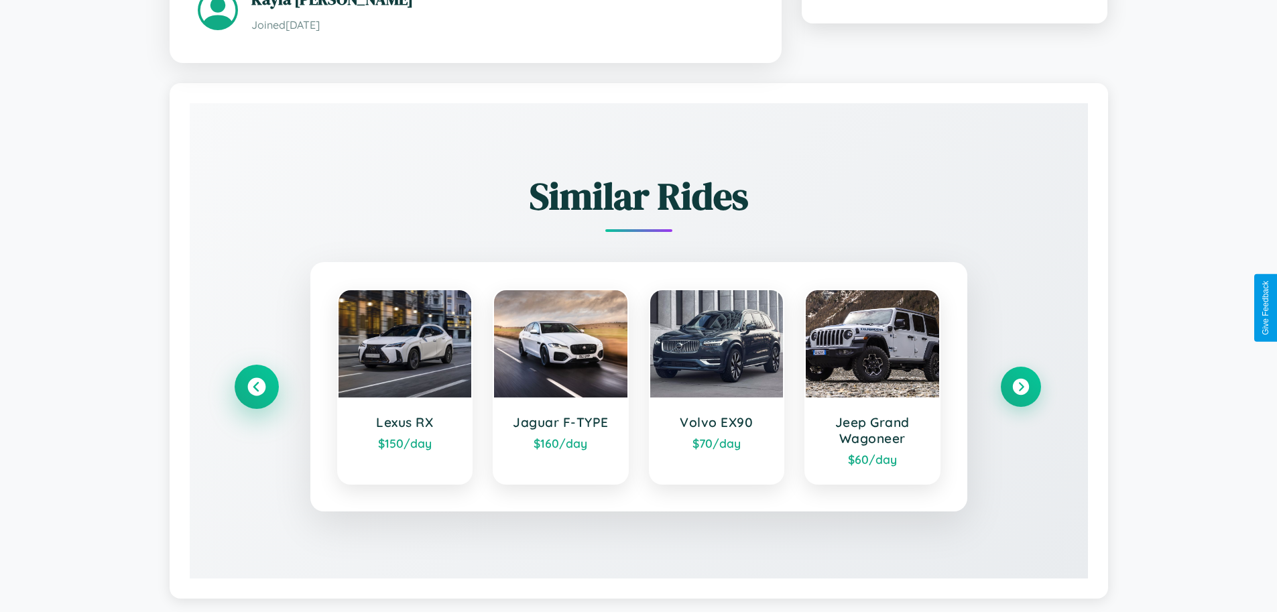
click at [256, 388] on icon at bounding box center [256, 387] width 18 height 18
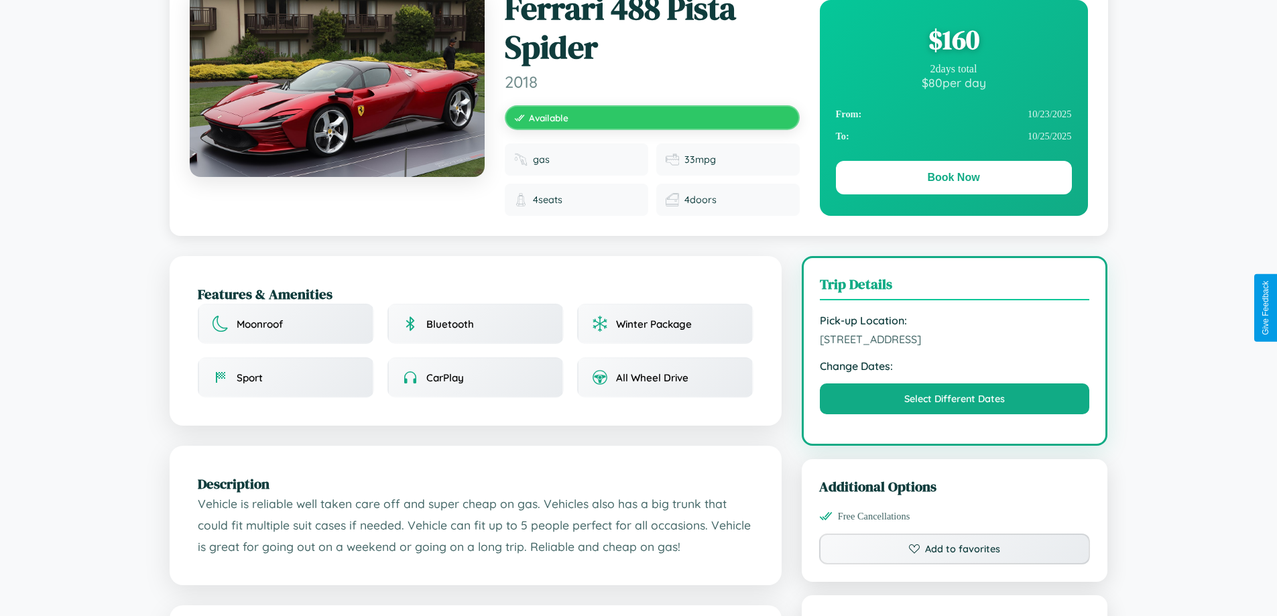
scroll to position [0, 0]
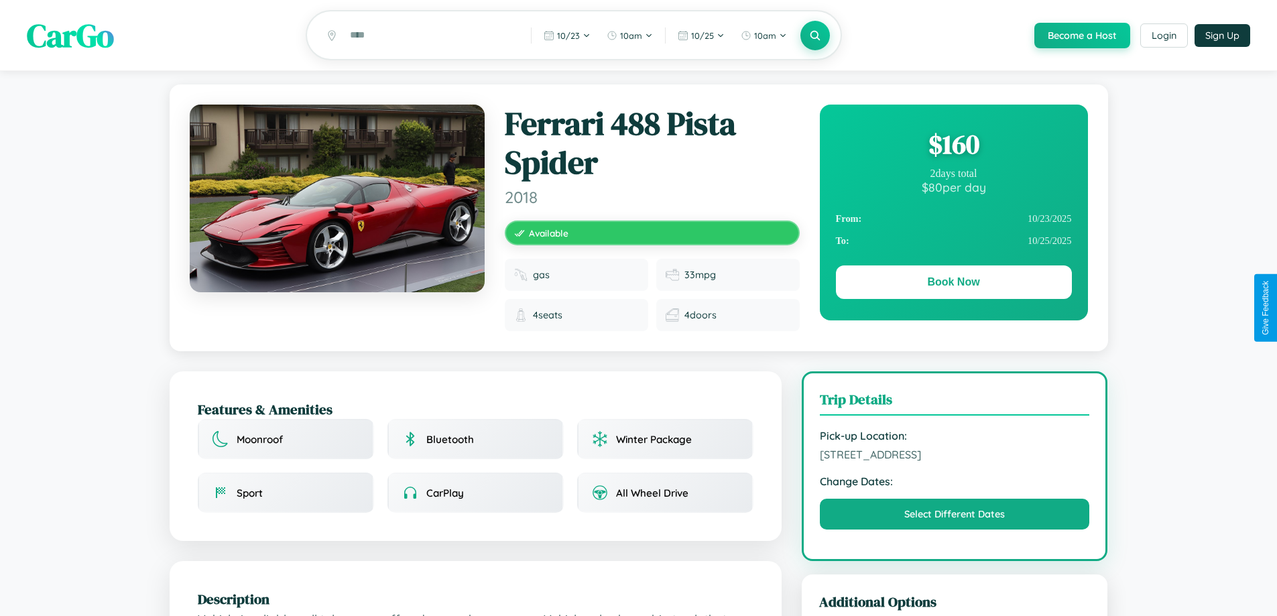
click at [953, 146] on div "$ 160" at bounding box center [954, 144] width 236 height 36
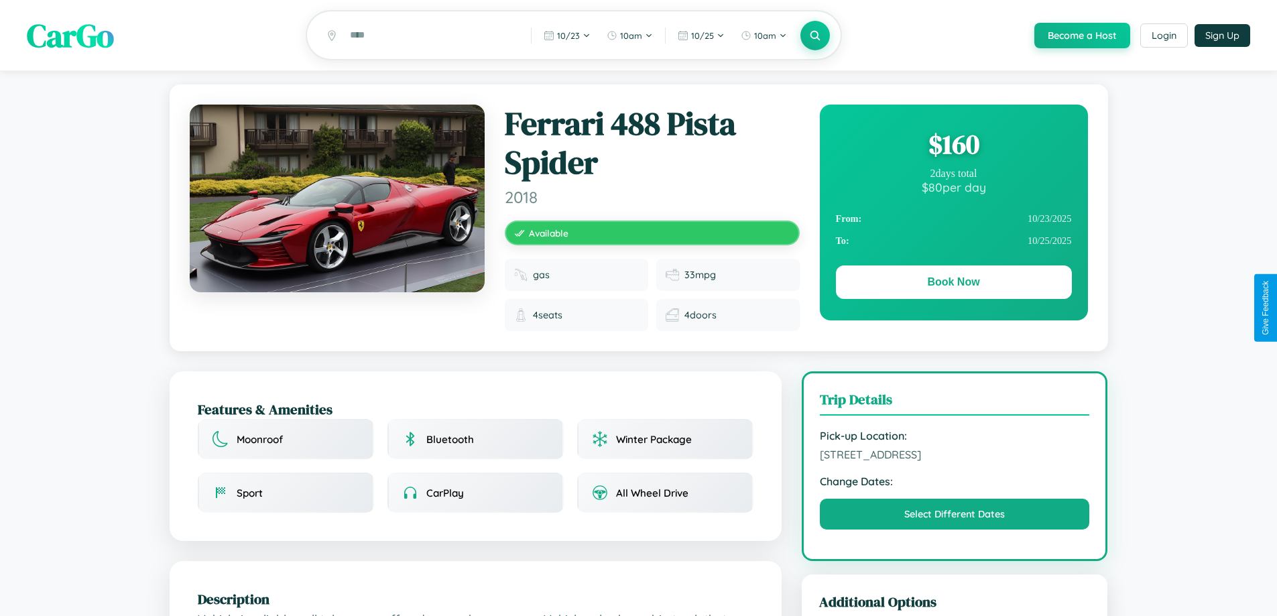
click at [953, 146] on div "$ 160" at bounding box center [954, 144] width 236 height 36
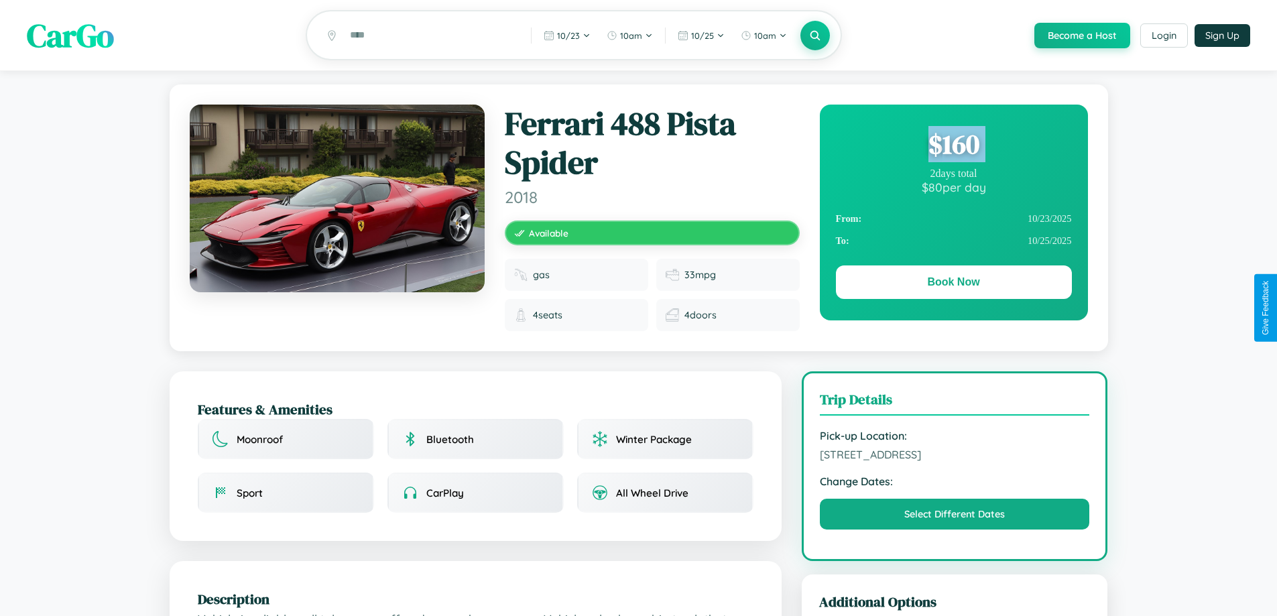
click at [953, 146] on div "$ 160" at bounding box center [954, 144] width 236 height 36
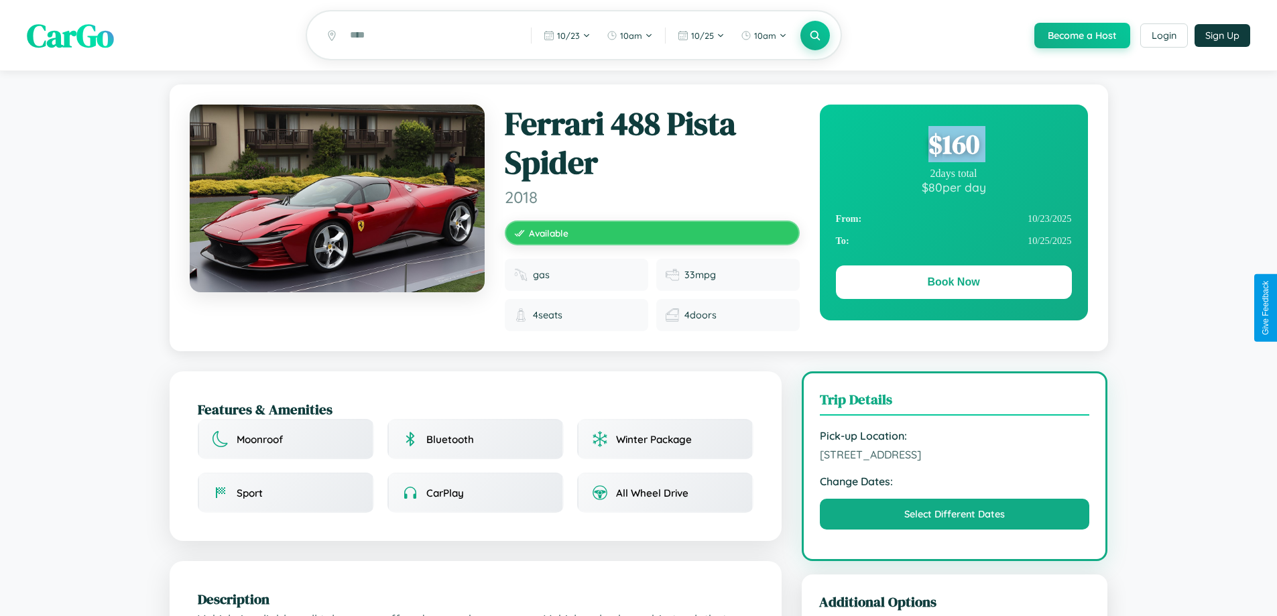
click at [953, 146] on div "$ 160" at bounding box center [954, 144] width 236 height 36
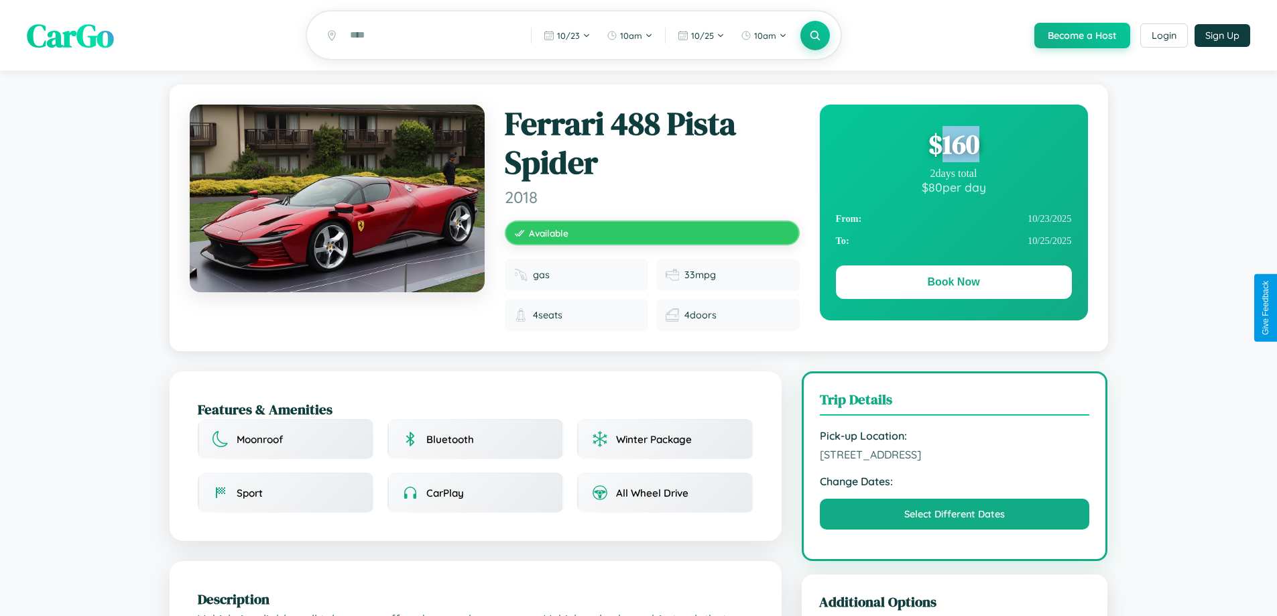
click at [953, 146] on div "$ 160" at bounding box center [954, 144] width 236 height 36
